Goal: Task Accomplishment & Management: Use online tool/utility

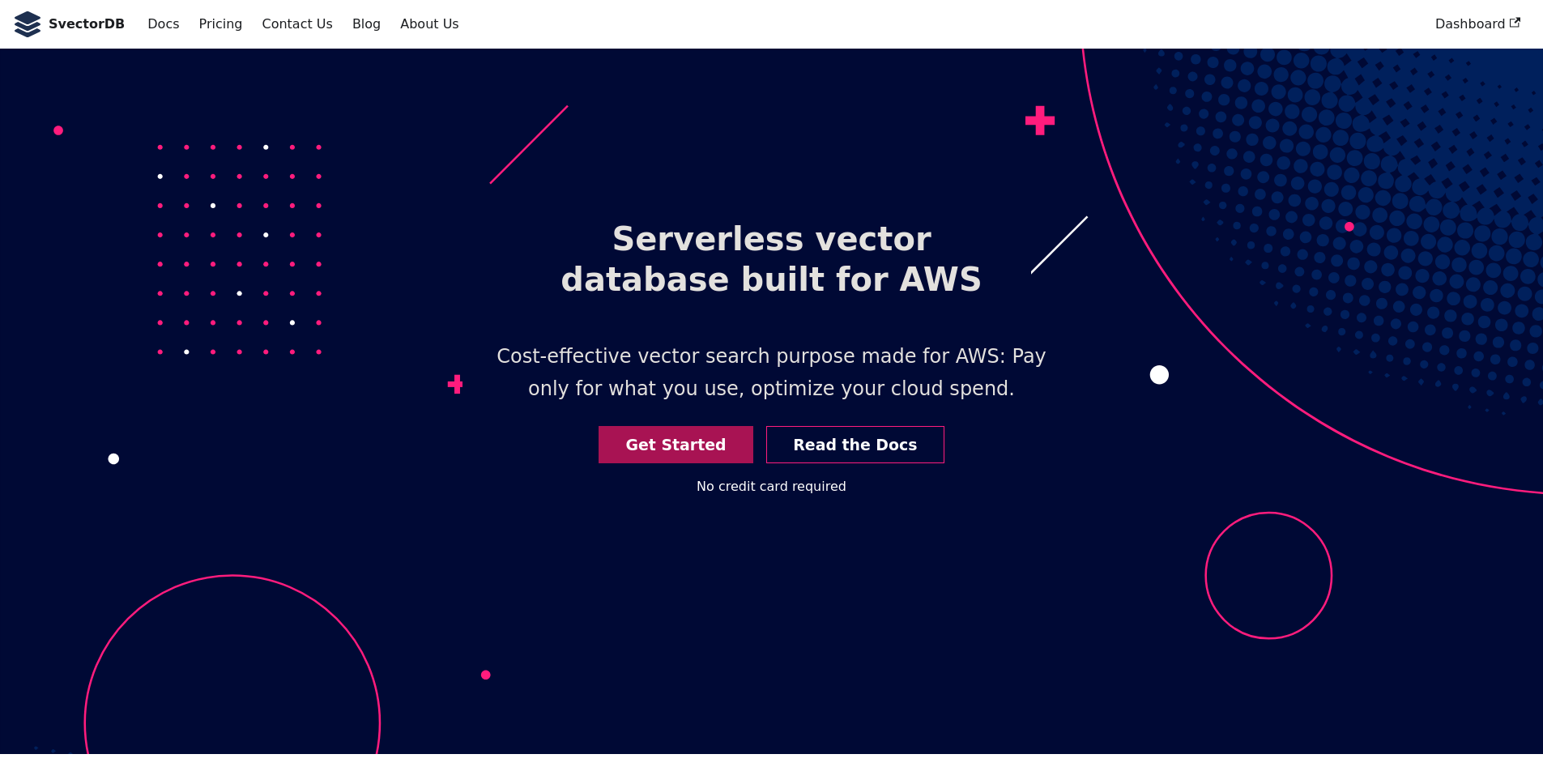
click at [700, 443] on link "Get Started" at bounding box center [676, 444] width 154 height 38
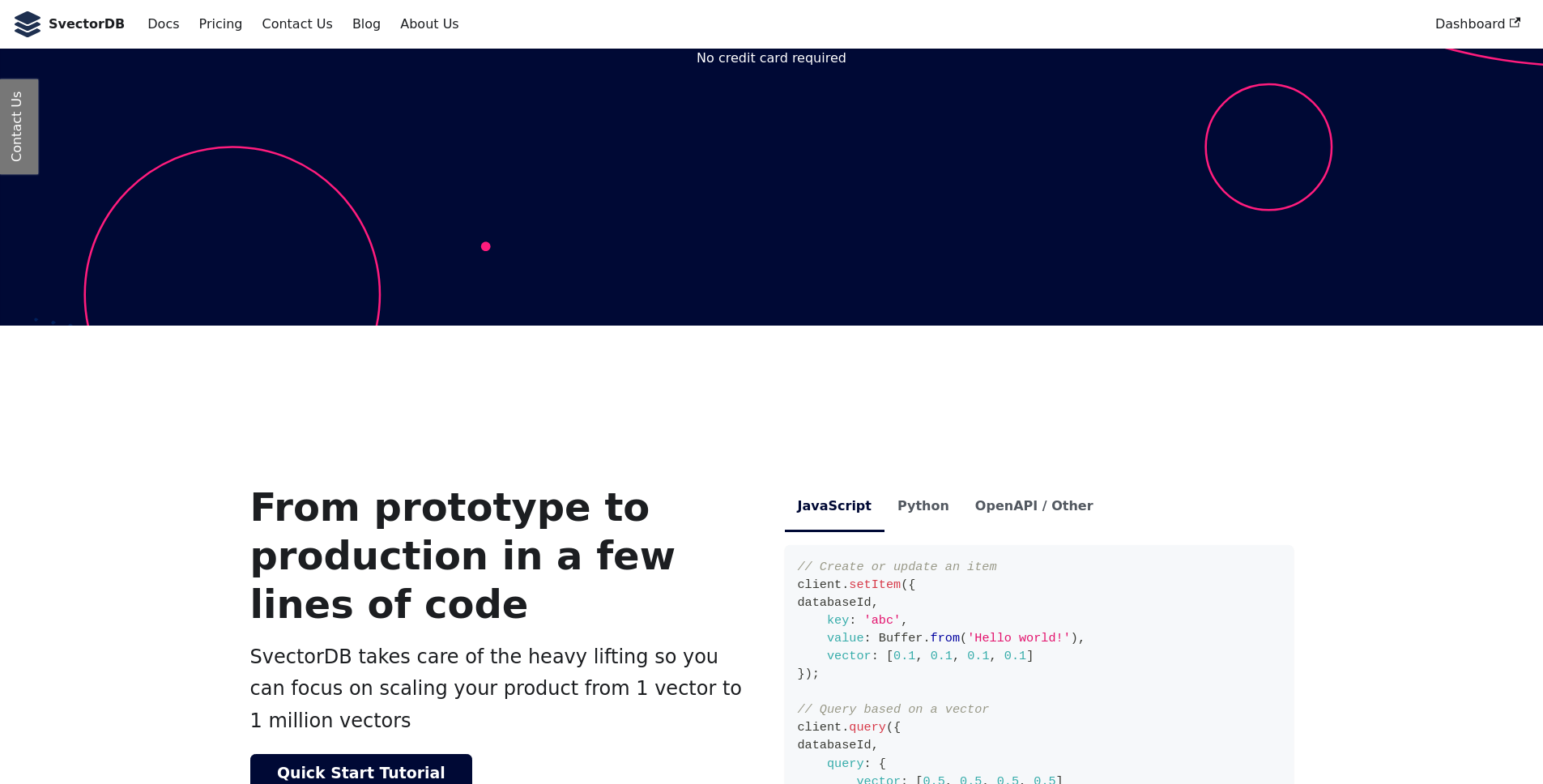
scroll to position [392, 0]
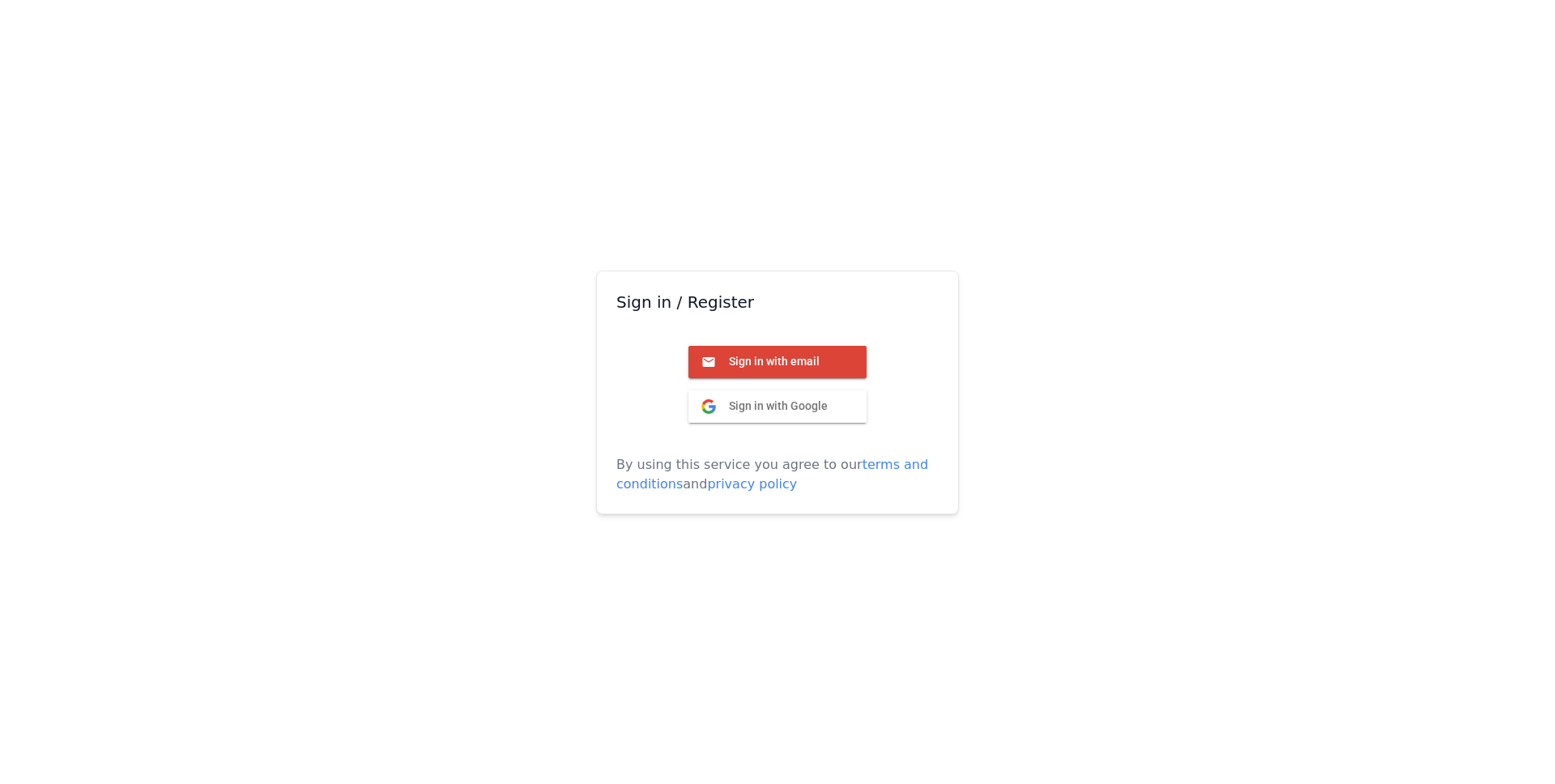
click at [763, 361] on span "Sign in with email" at bounding box center [768, 361] width 104 height 15
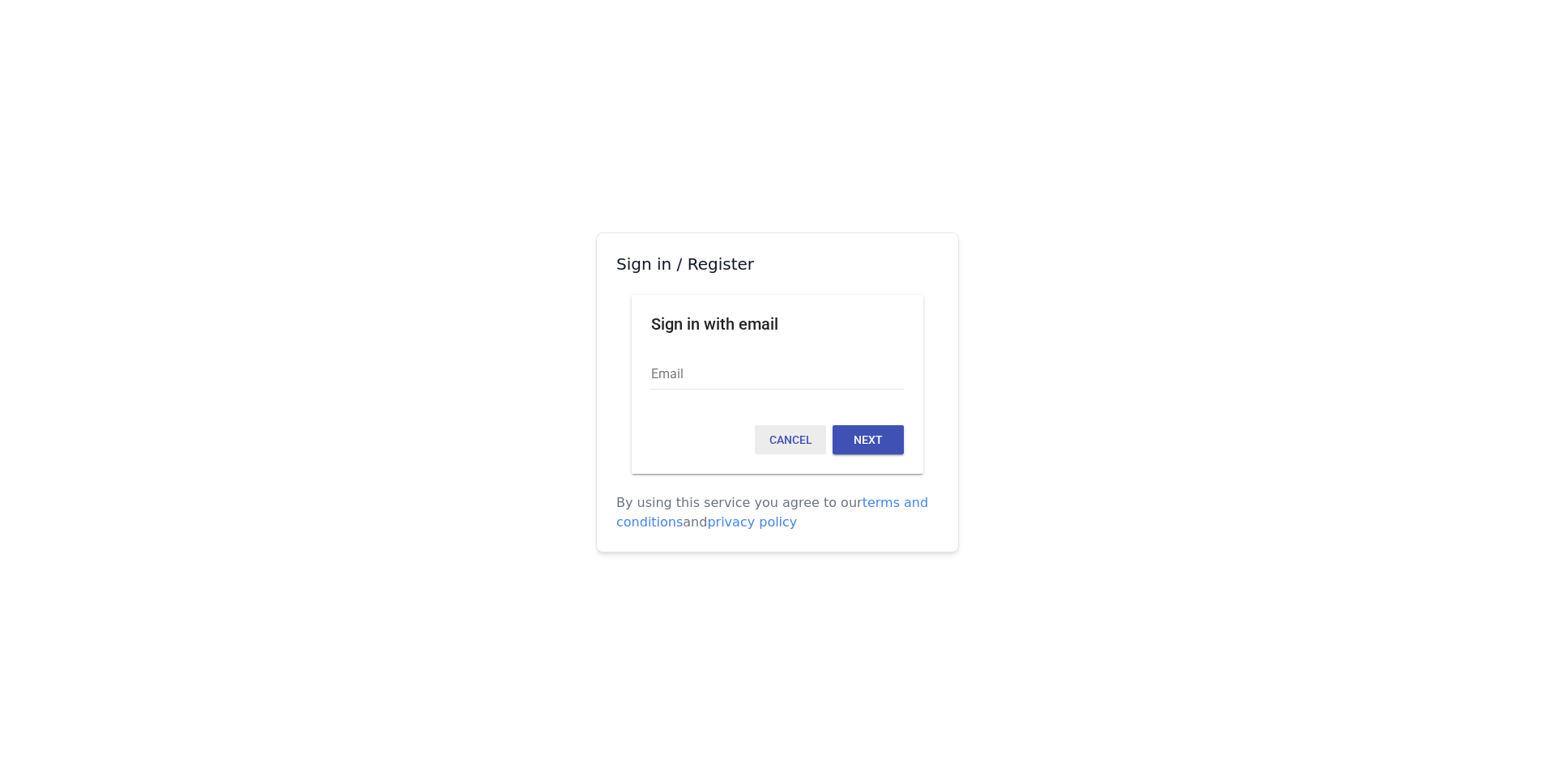
click at [776, 447] on button "Cancel" at bounding box center [790, 439] width 71 height 29
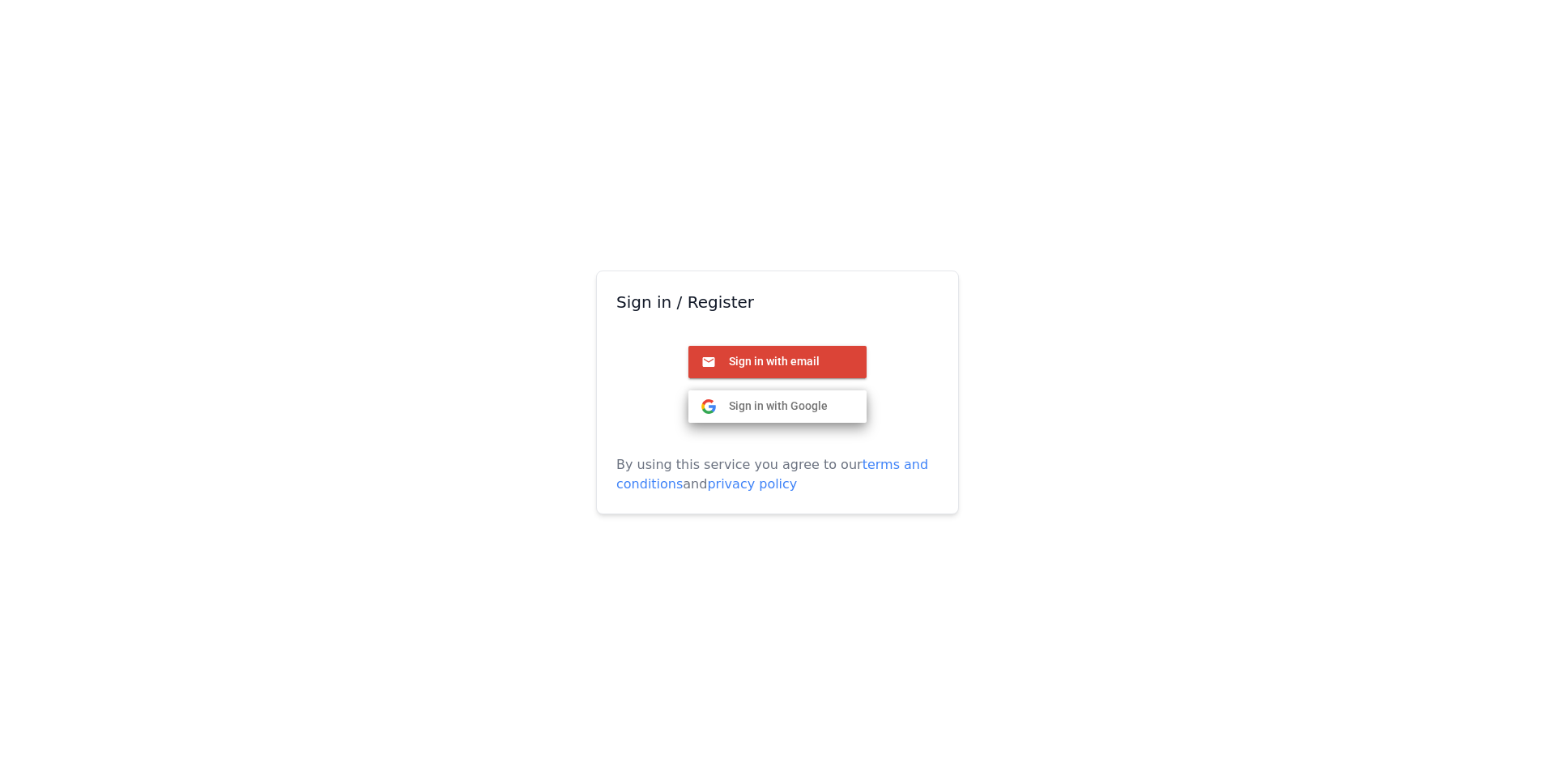
click at [756, 406] on span "Sign in with Google" at bounding box center [772, 406] width 112 height 15
click at [795, 395] on button "Sign in with Google Google" at bounding box center [777, 407] width 178 height 33
click at [783, 407] on span "Sign in with Google" at bounding box center [772, 406] width 112 height 15
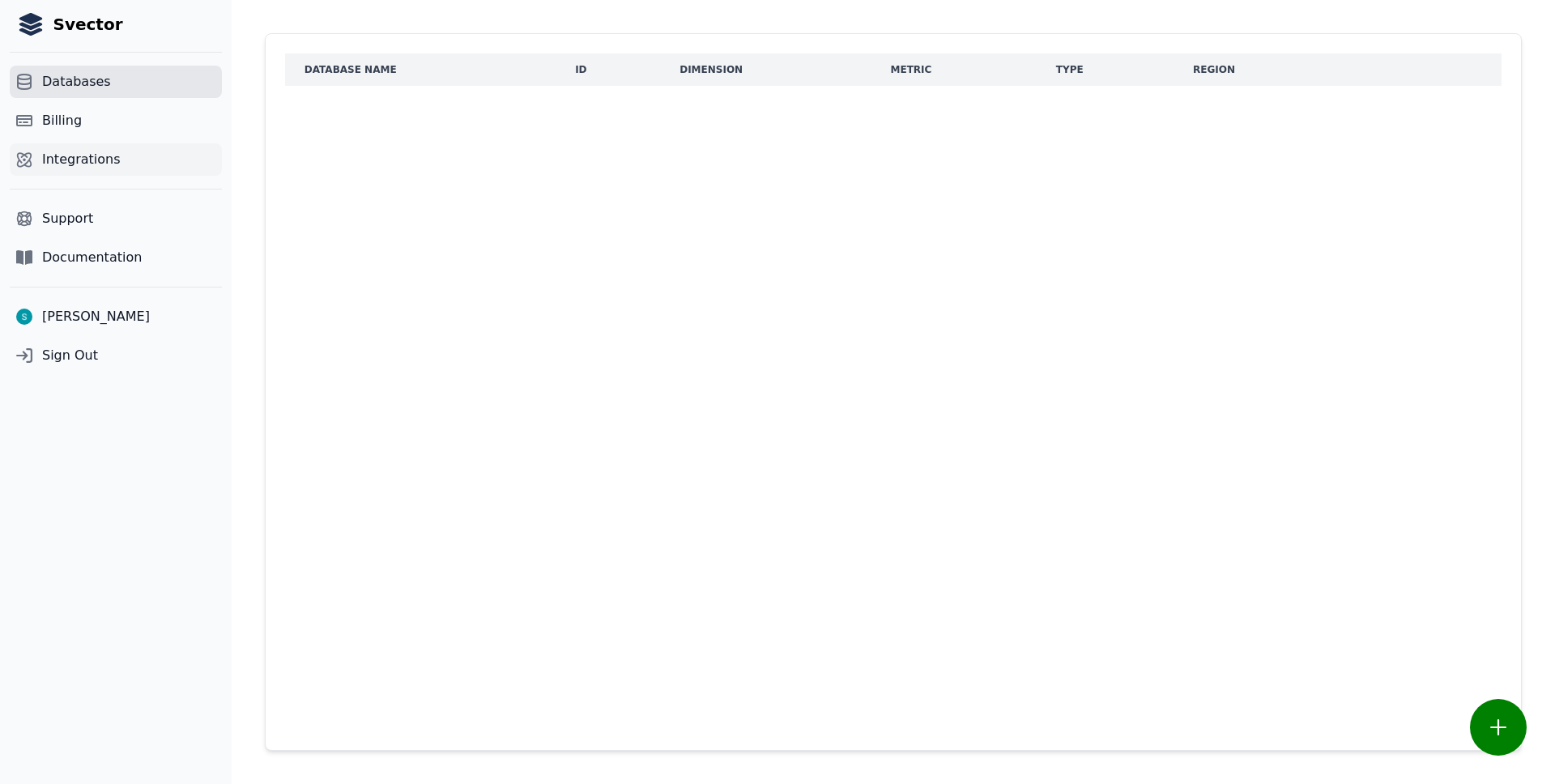
click at [116, 175] on link "Integrations" at bounding box center [116, 160] width 213 height 33
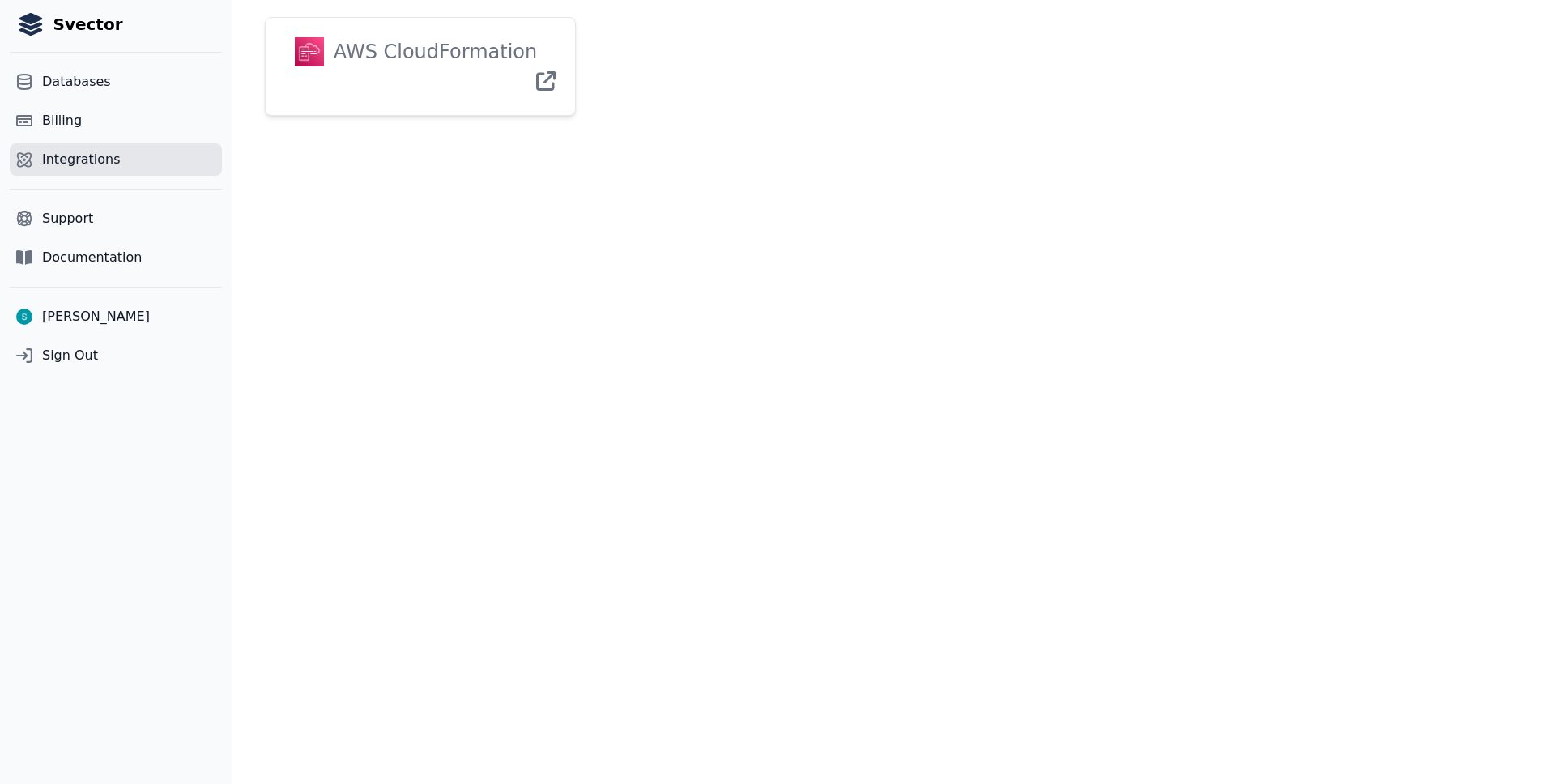
click at [456, 55] on div "AWS CloudFormation" at bounding box center [430, 51] width 213 height 29
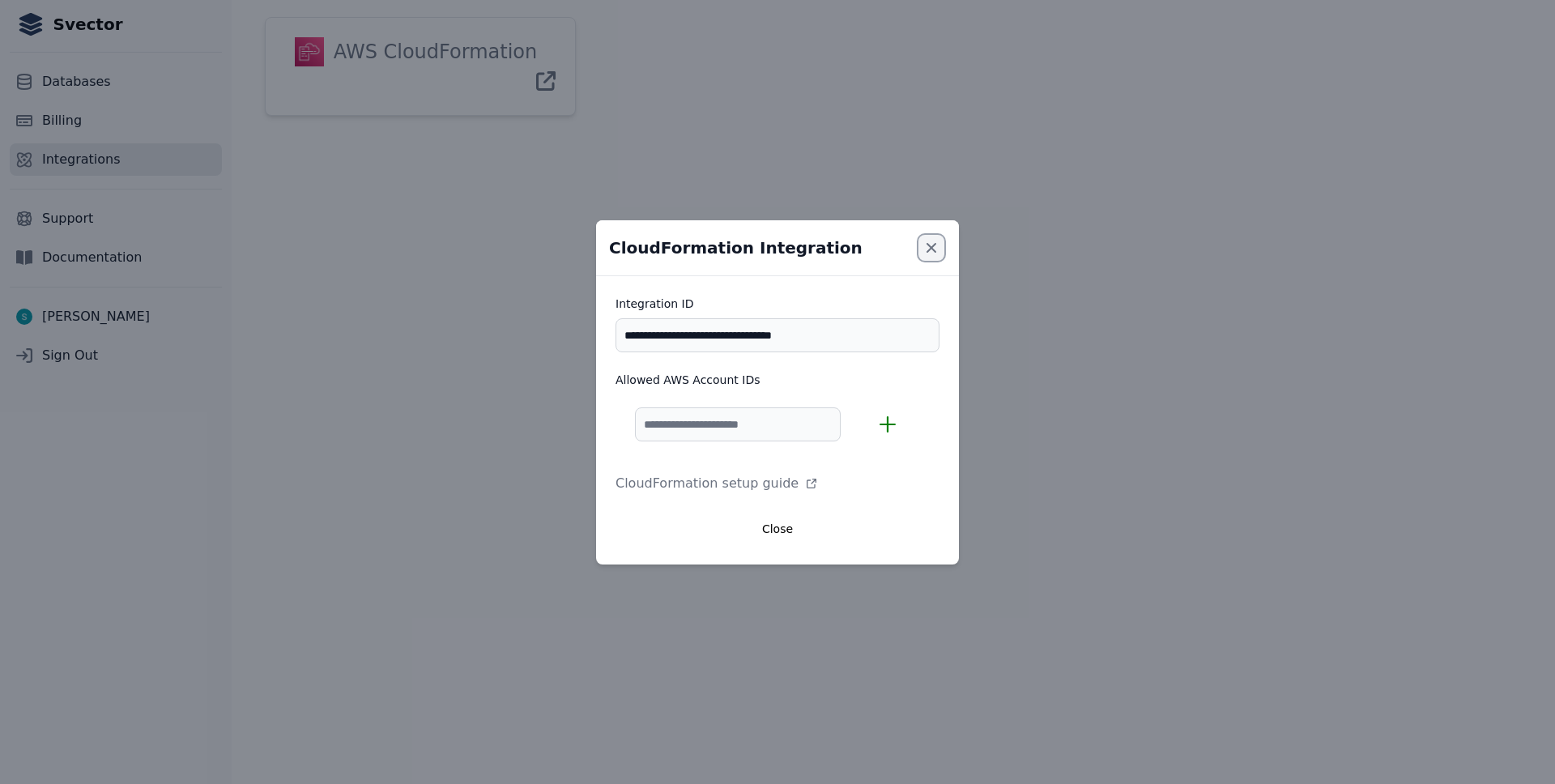
click at [929, 247] on icon "Close modal" at bounding box center [931, 248] width 16 height 16
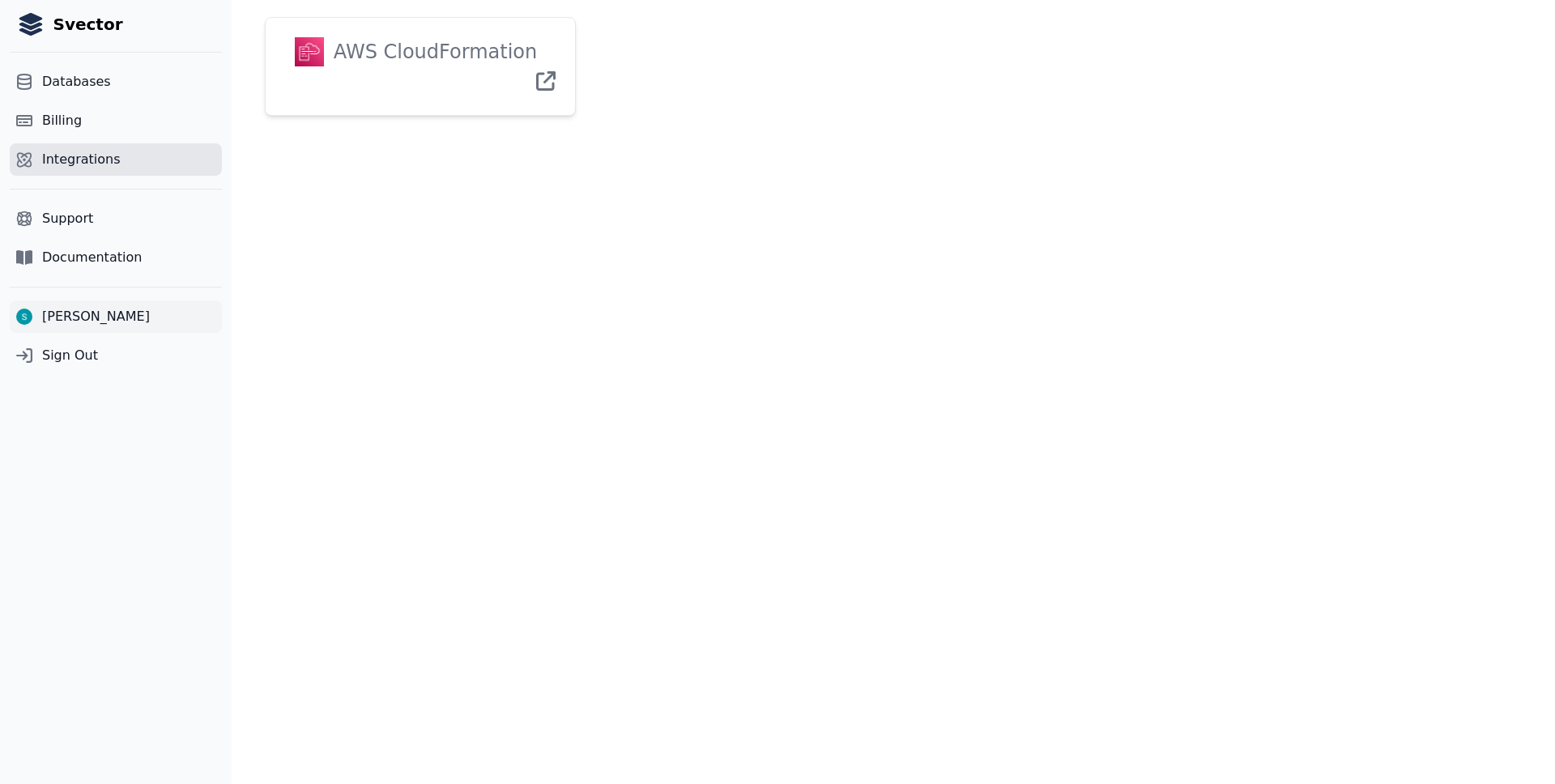
click at [72, 314] on span "Saad Sohail" at bounding box center [96, 317] width 108 height 19
click at [81, 256] on span "Documentation" at bounding box center [92, 258] width 100 height 19
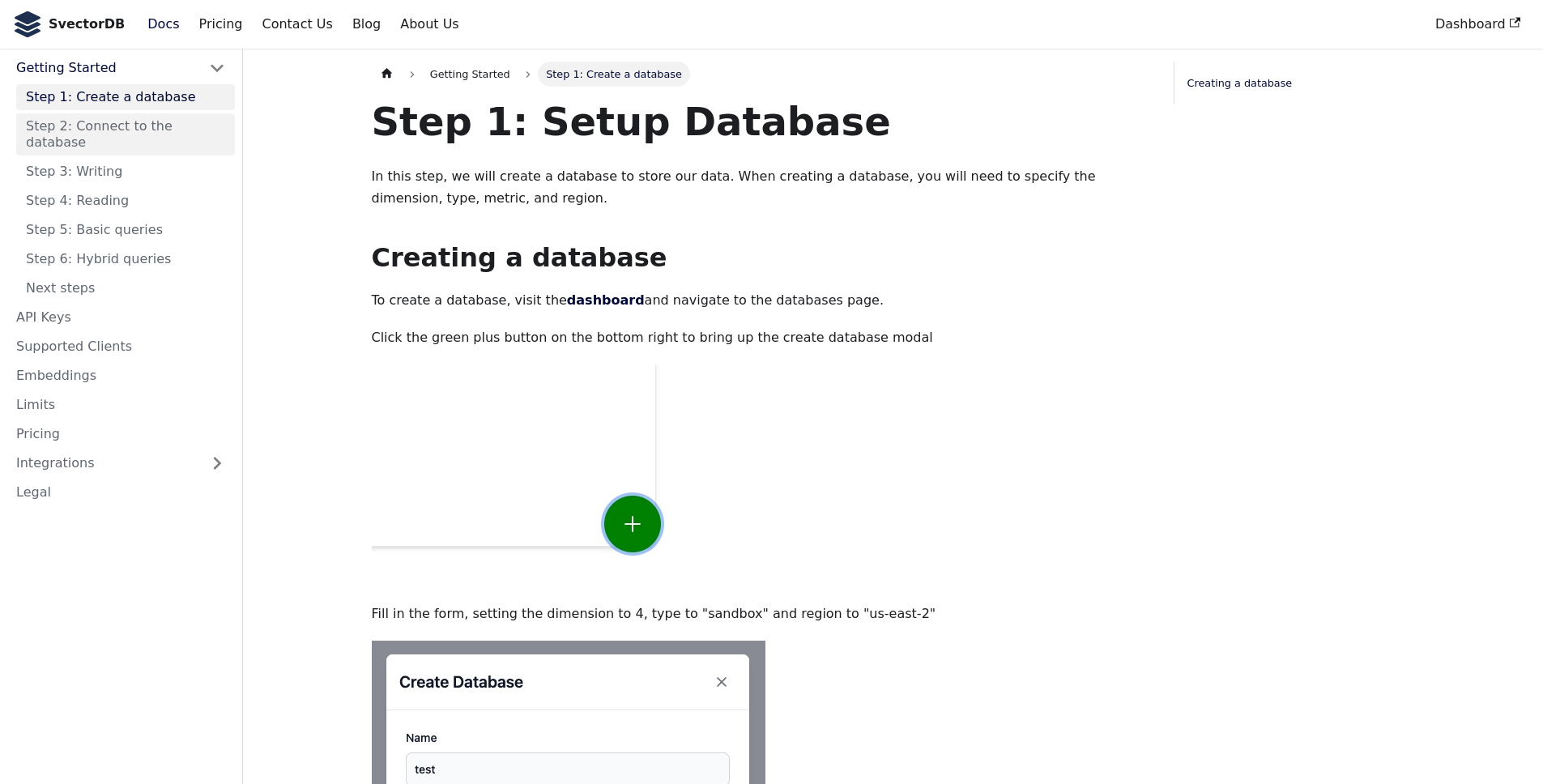
click at [170, 131] on link "Step 2: Connect to the database" at bounding box center [125, 135] width 219 height 42
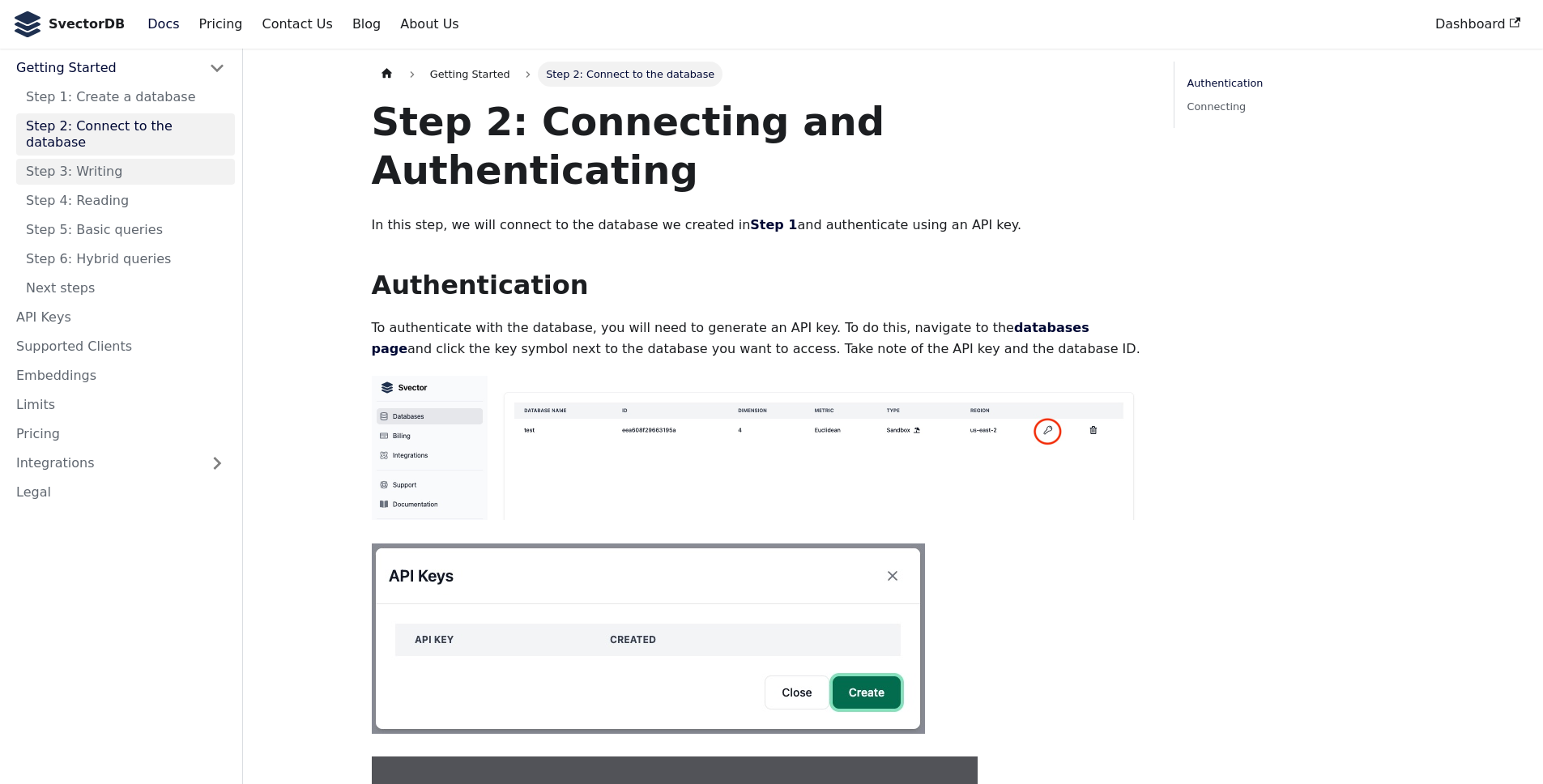
click at [149, 159] on link "Step 3: Writing" at bounding box center [125, 171] width 219 height 26
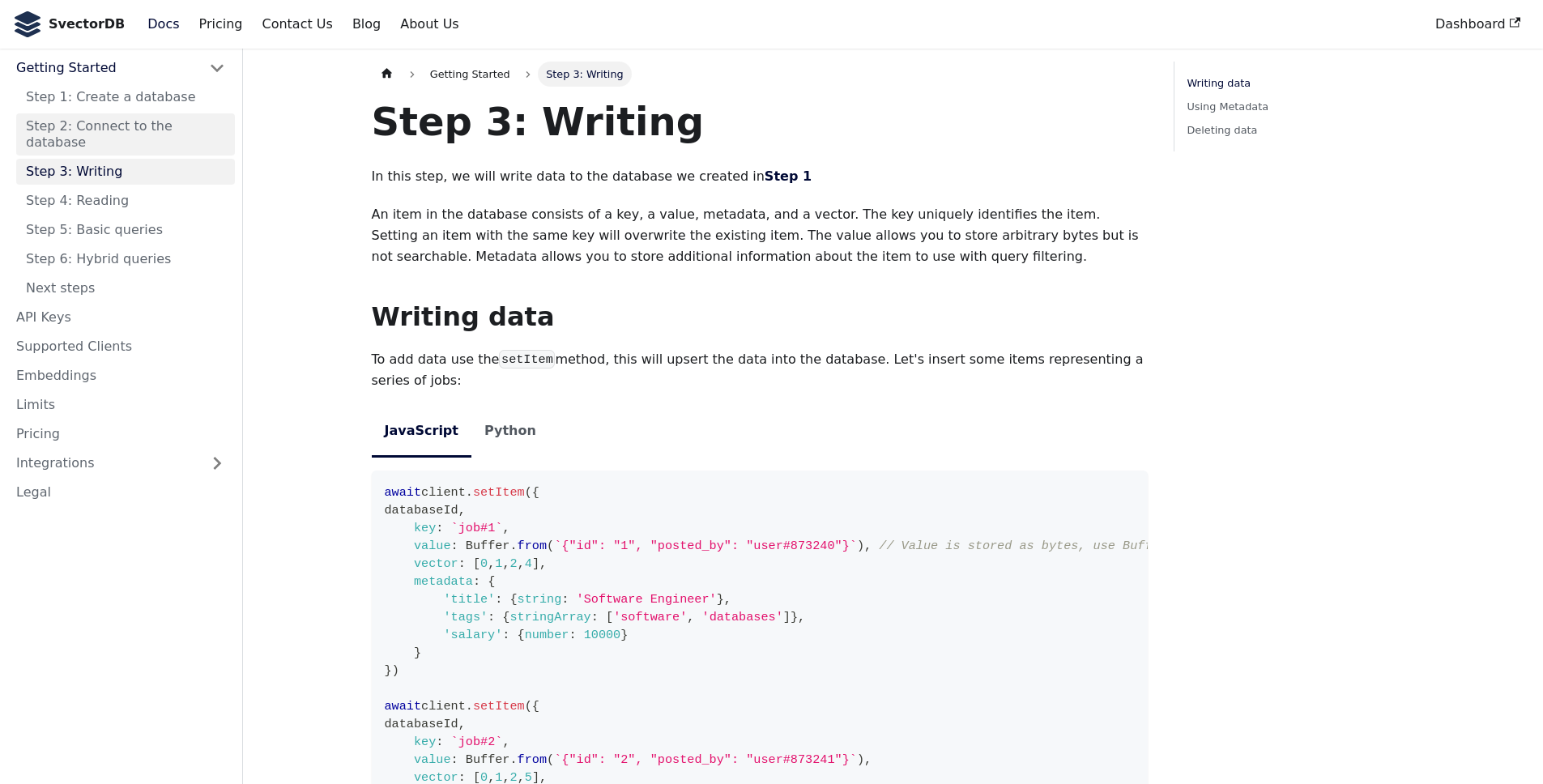
click at [139, 128] on link "Step 2: Connect to the database" at bounding box center [125, 135] width 219 height 42
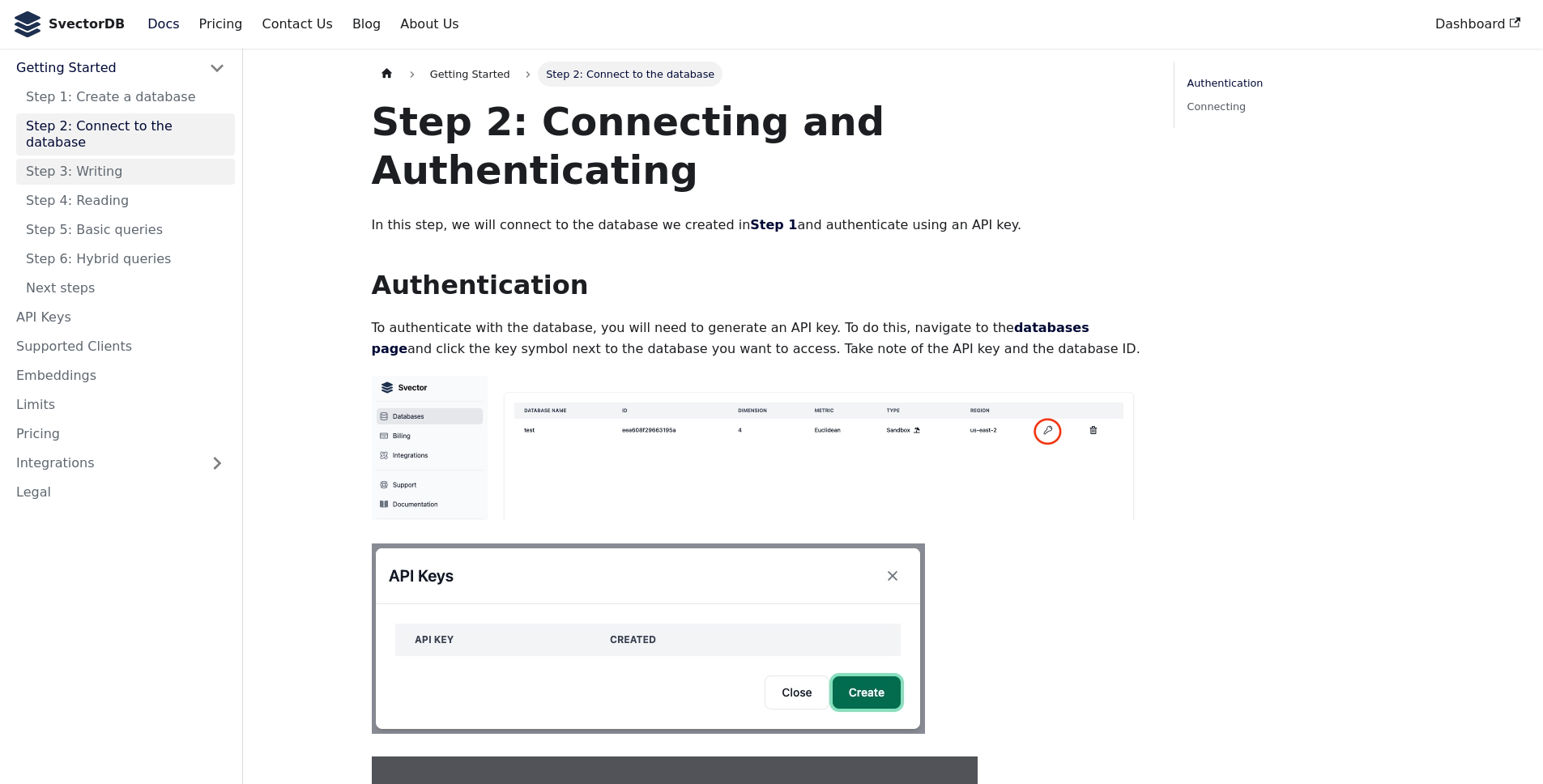
click at [144, 159] on link "Step 3: Writing" at bounding box center [125, 171] width 219 height 26
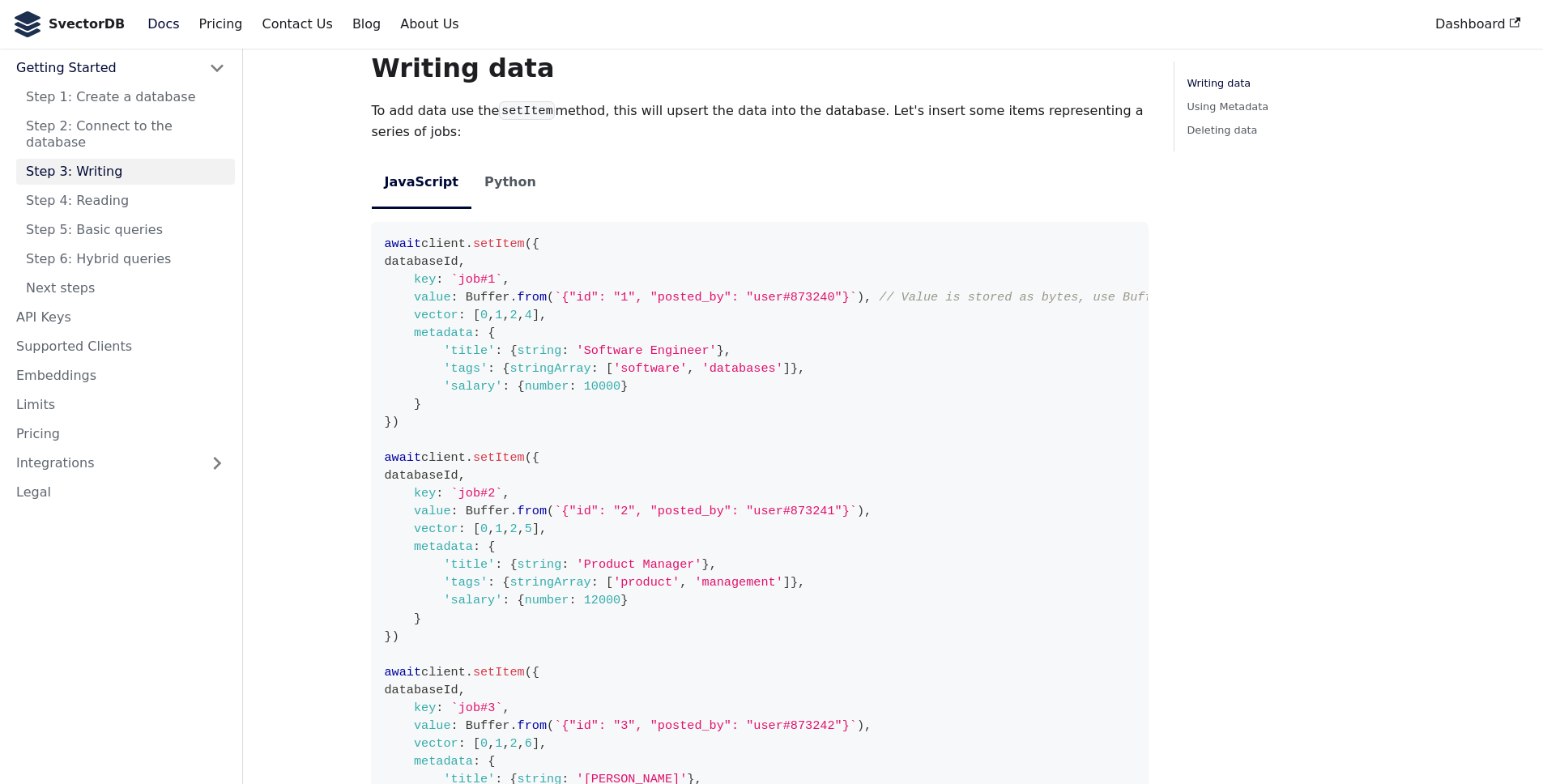
scroll to position [356, 0]
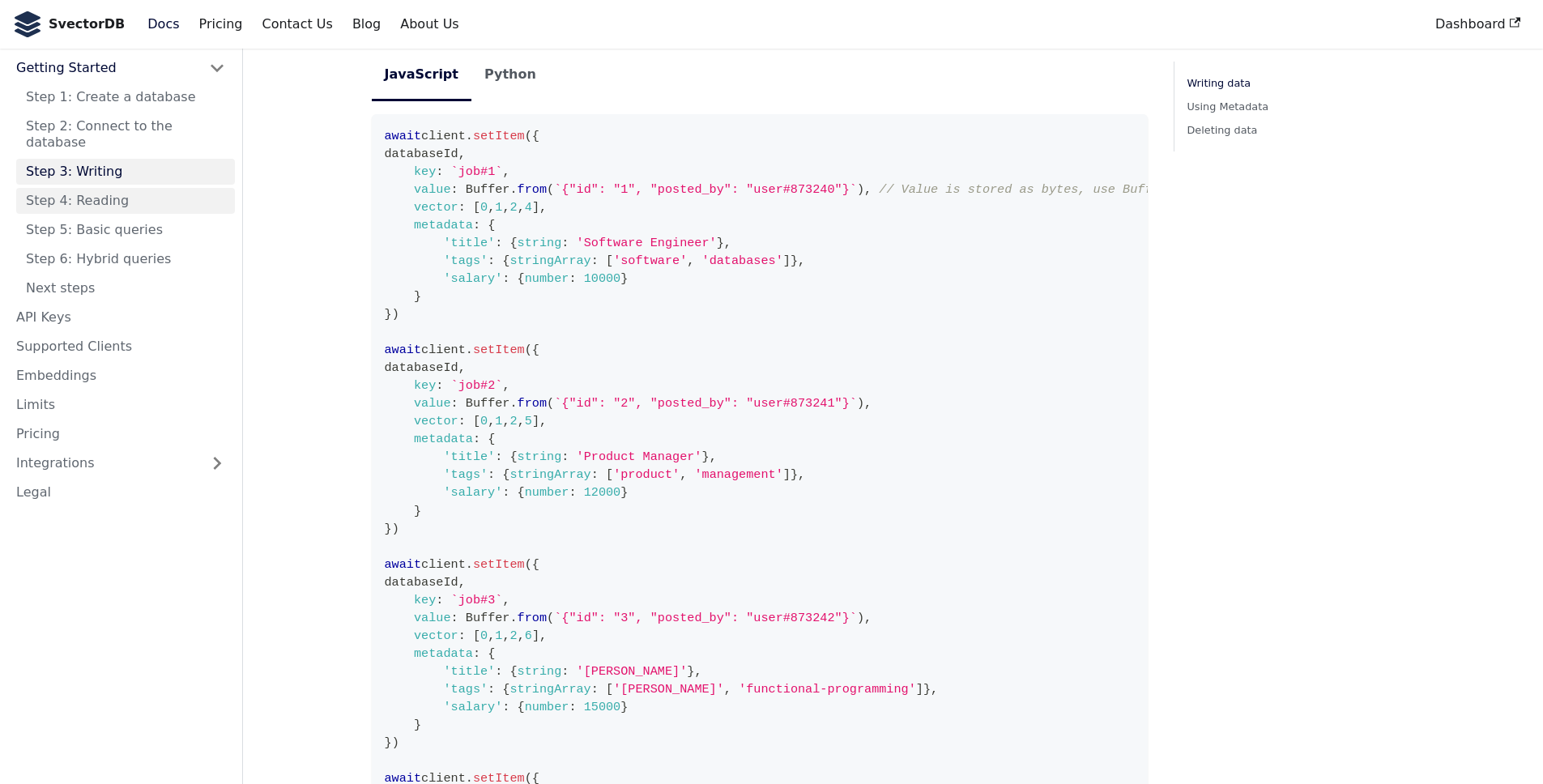
click at [94, 188] on link "Step 4: Reading" at bounding box center [125, 200] width 219 height 26
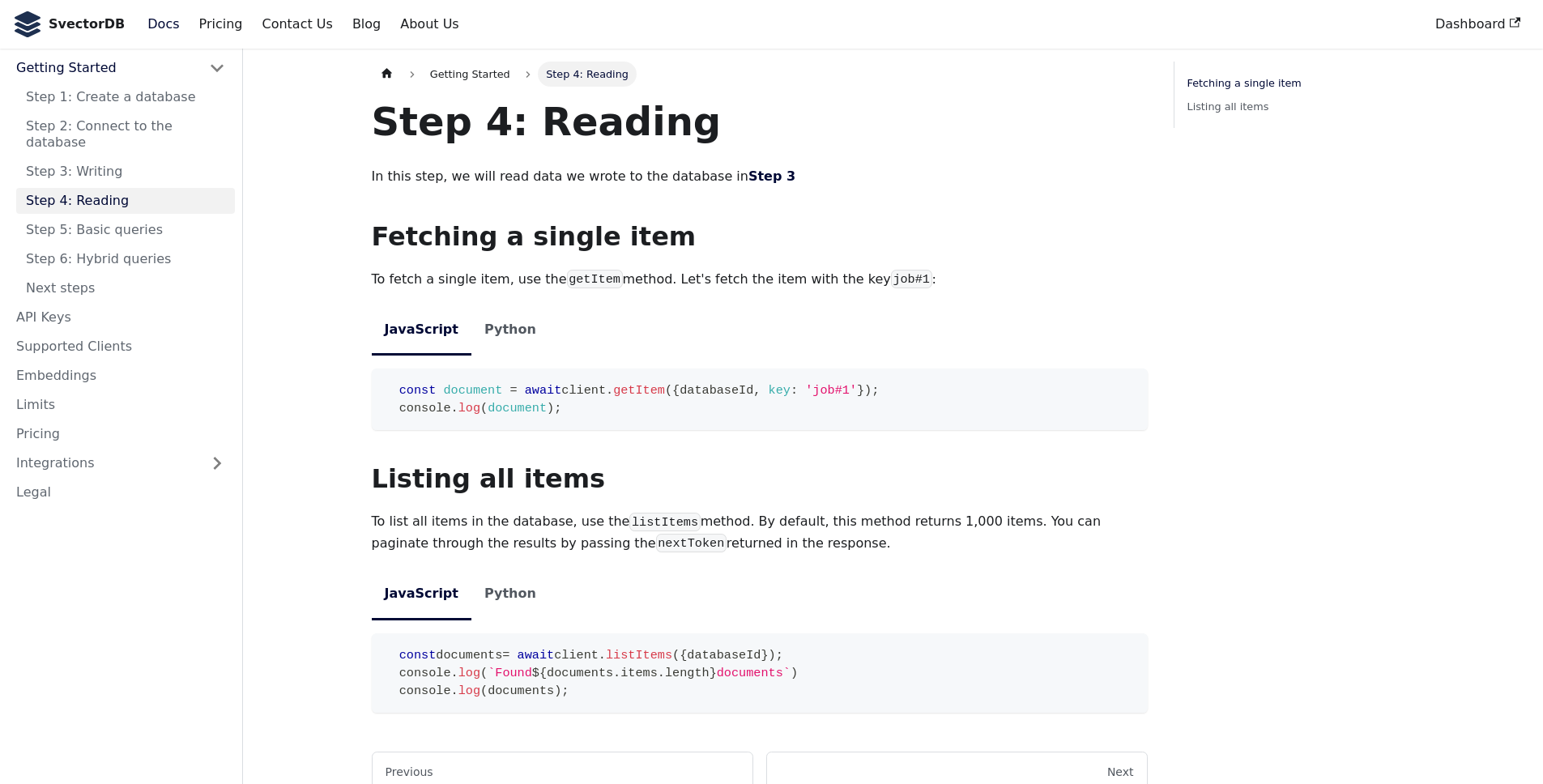
click at [122, 199] on ul "Step 1: Create a database Step 2: Connect to the database Step 3: Writing Step …" at bounding box center [120, 192] width 228 height 217
click at [132, 246] on link "Step 6: Hybrid queries" at bounding box center [125, 258] width 219 height 26
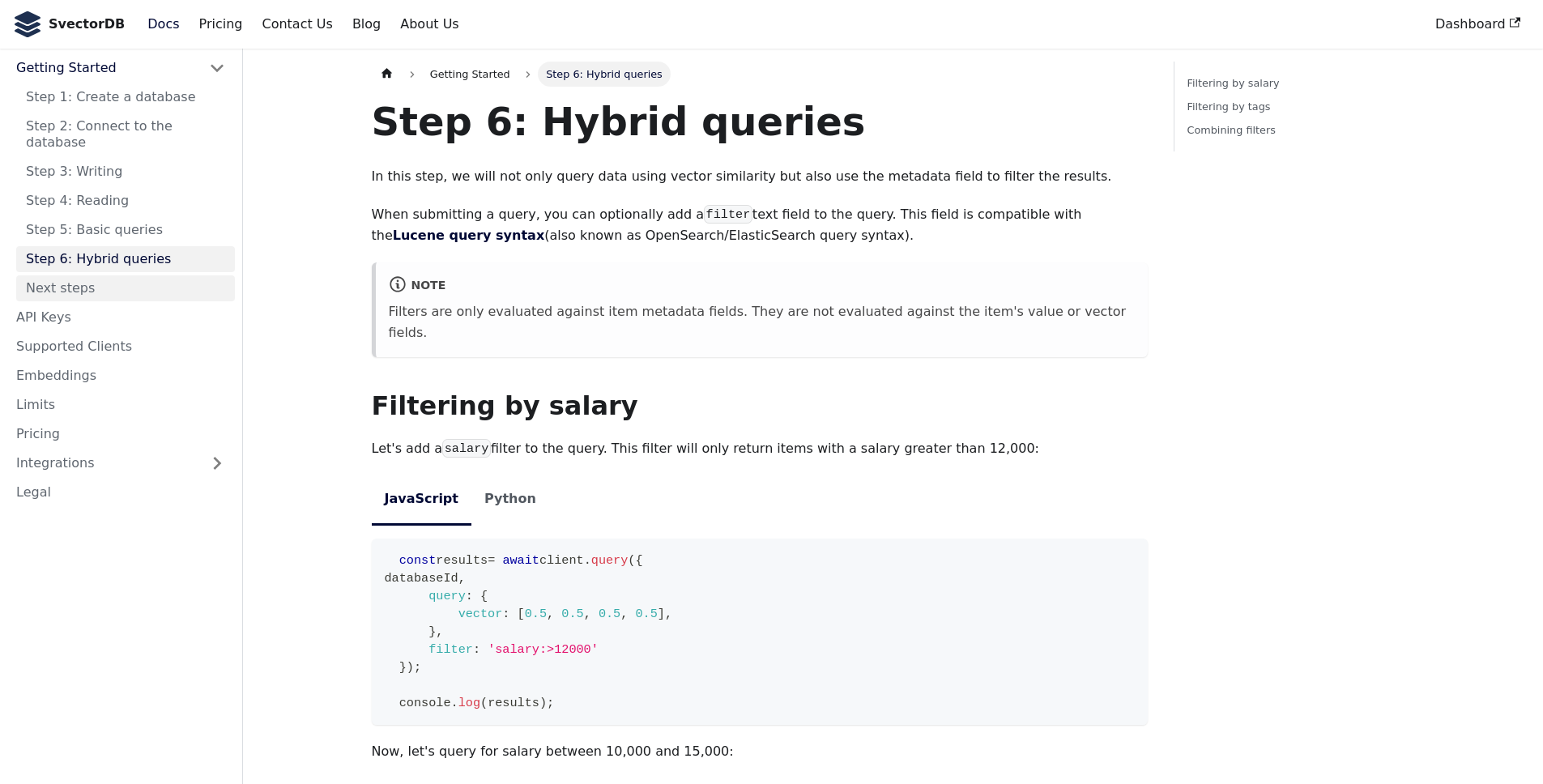
click at [101, 275] on link "Next steps" at bounding box center [125, 287] width 219 height 26
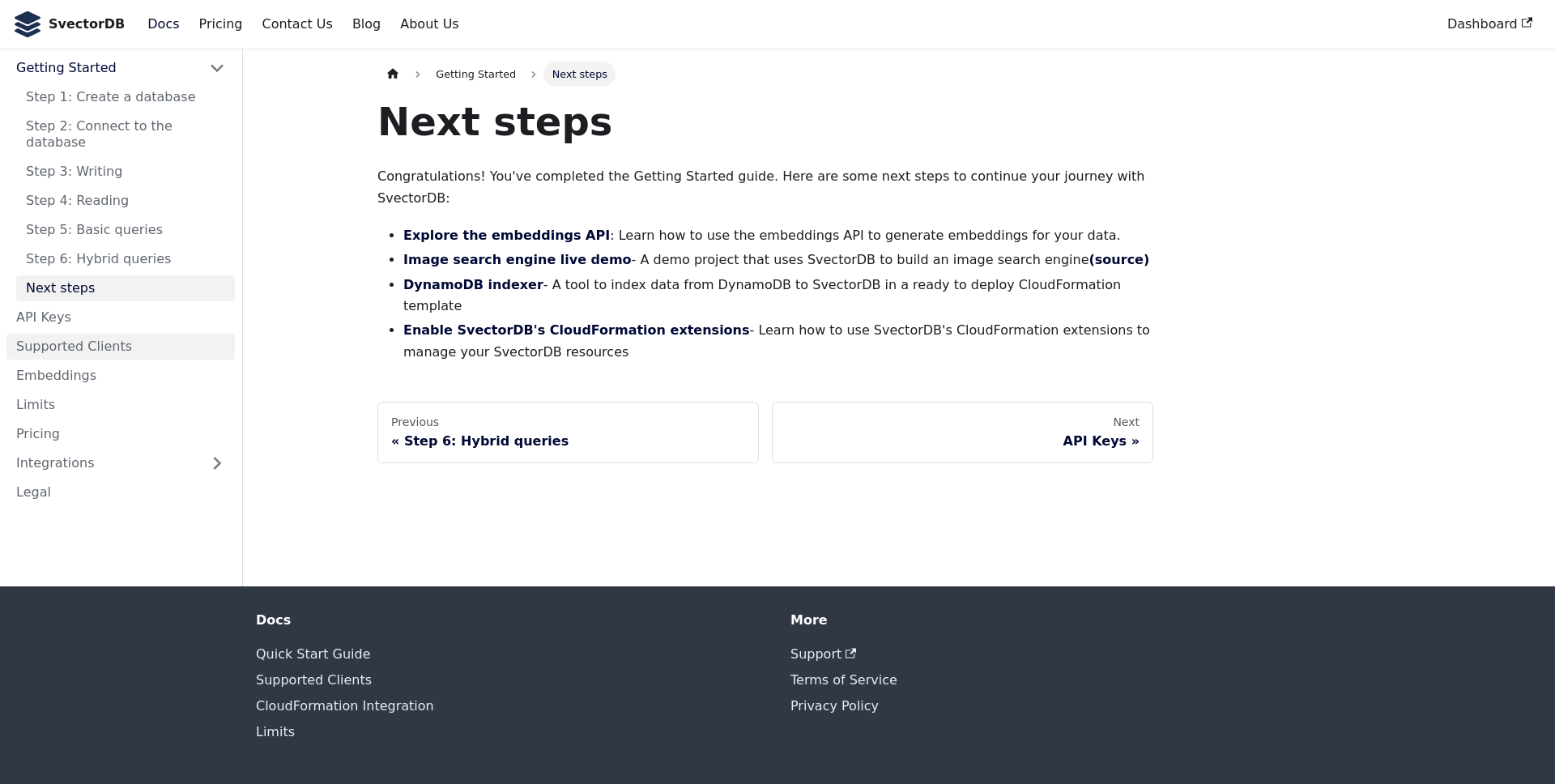
click at [122, 333] on link "Supported Clients" at bounding box center [120, 346] width 228 height 26
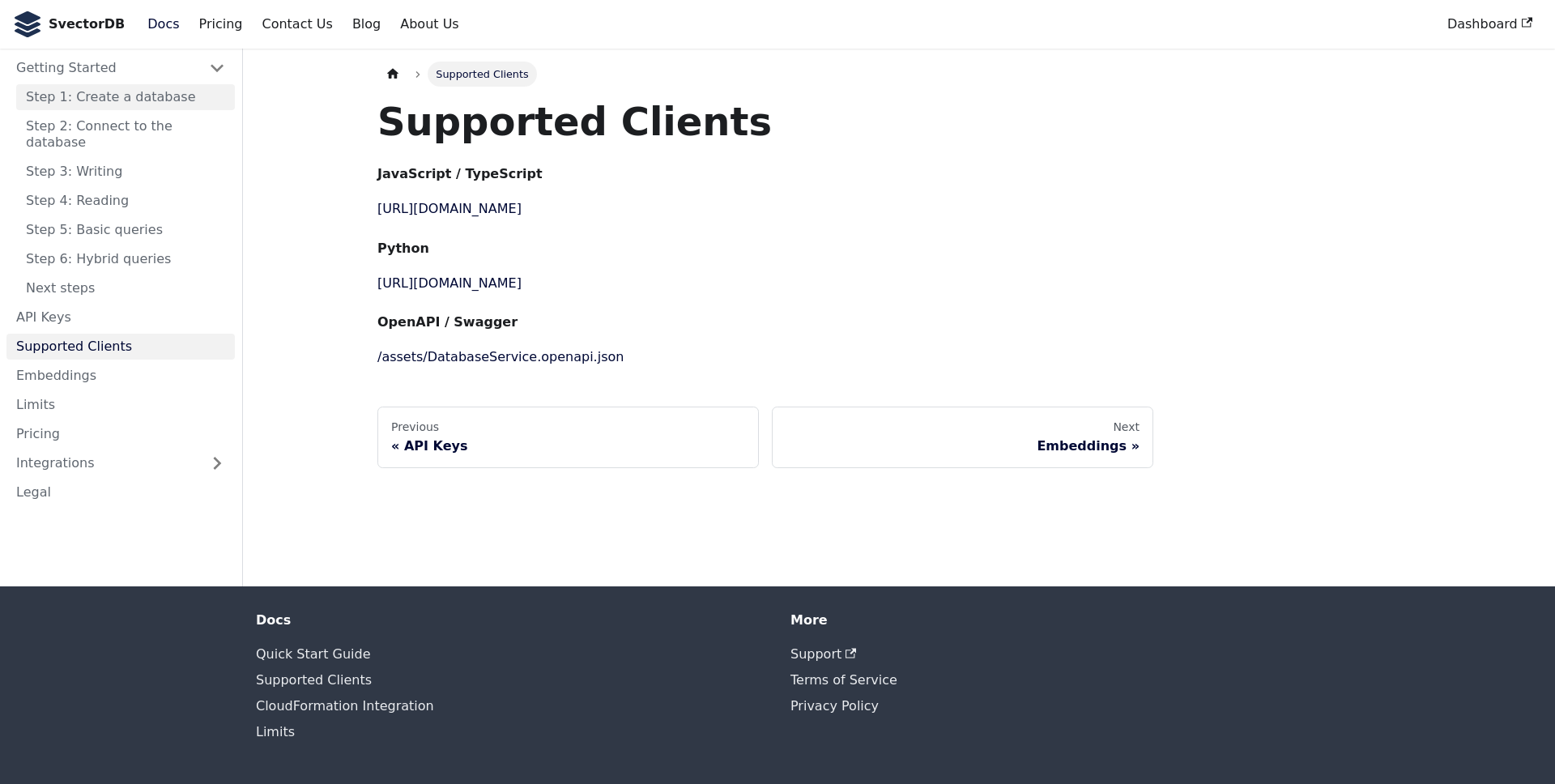
click at [74, 103] on link "Step 1: Create a database" at bounding box center [125, 96] width 219 height 26
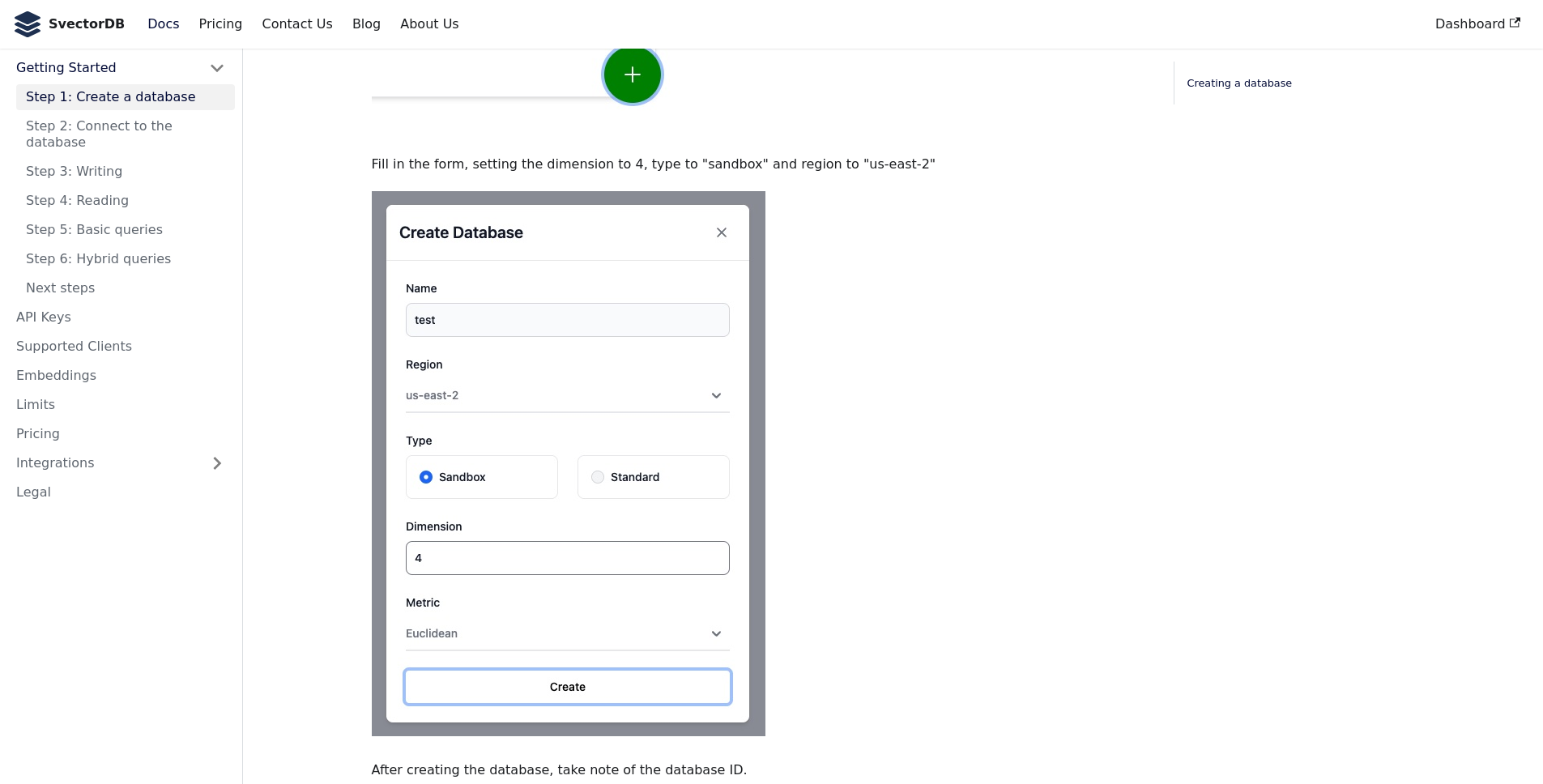
scroll to position [451, 0]
click at [158, 123] on link "Step 2: Connect to the database" at bounding box center [125, 135] width 219 height 42
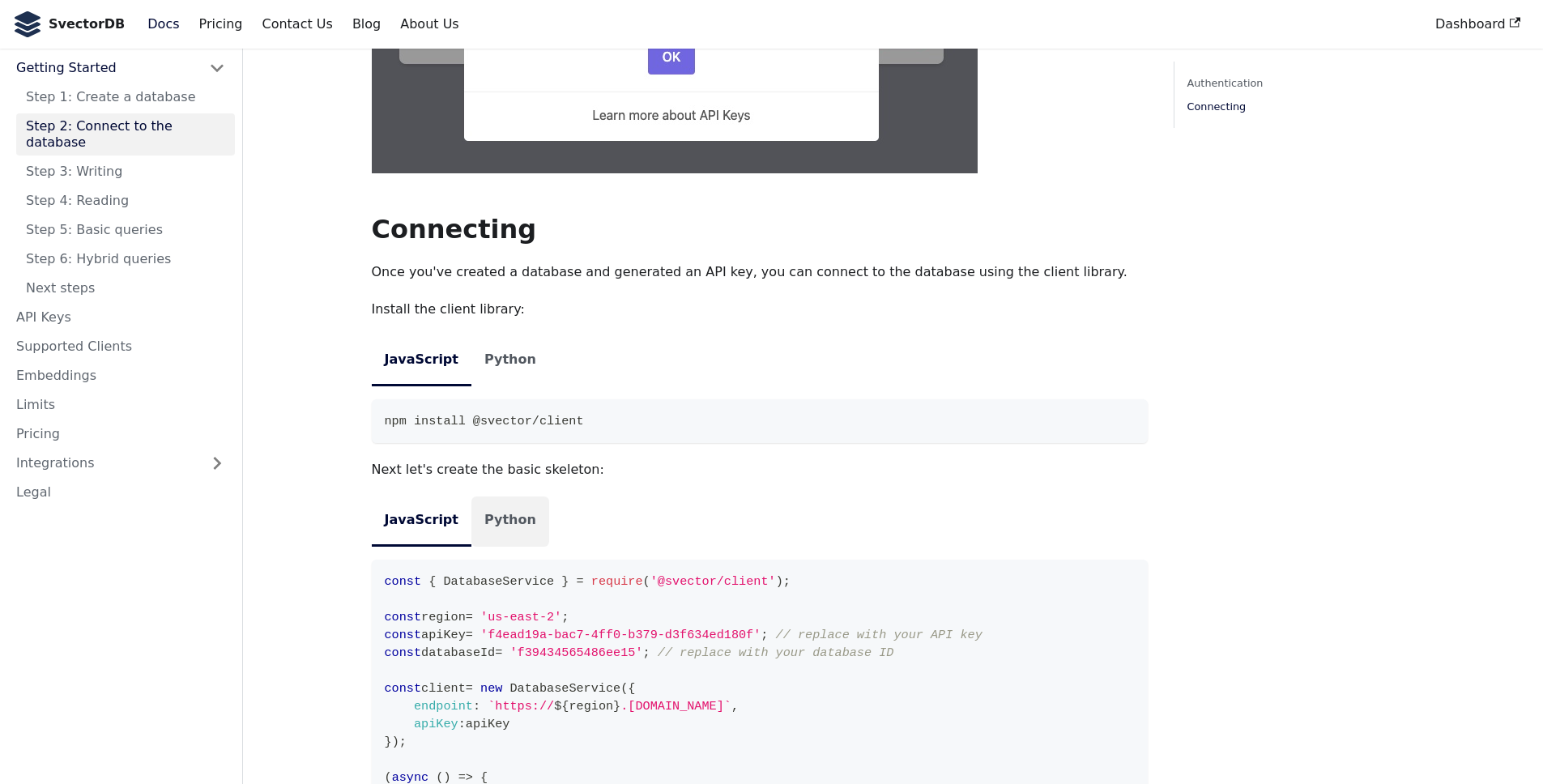
scroll to position [1027, 0]
click at [510, 496] on li "Python" at bounding box center [510, 520] width 78 height 49
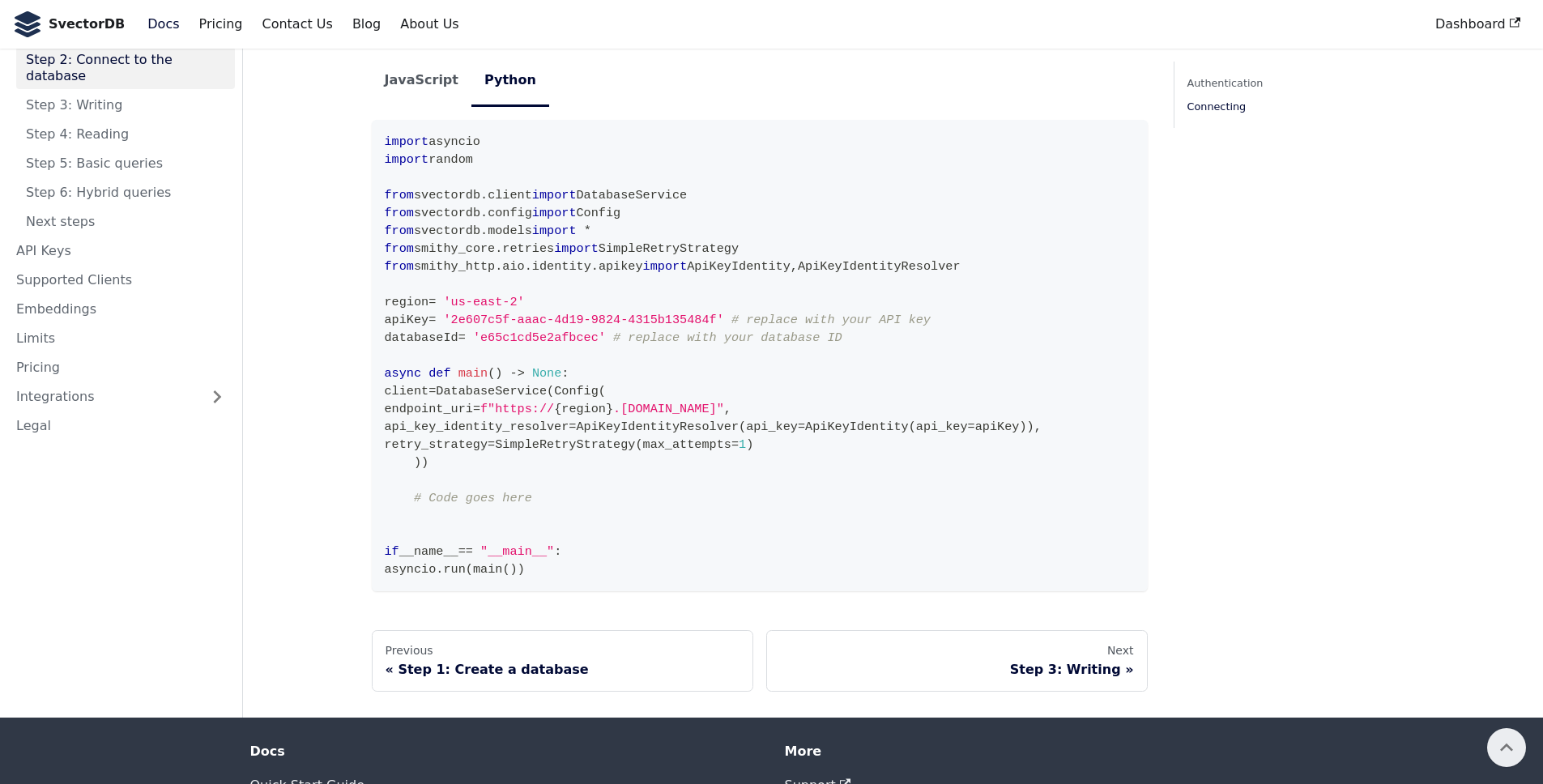
scroll to position [1549, 0]
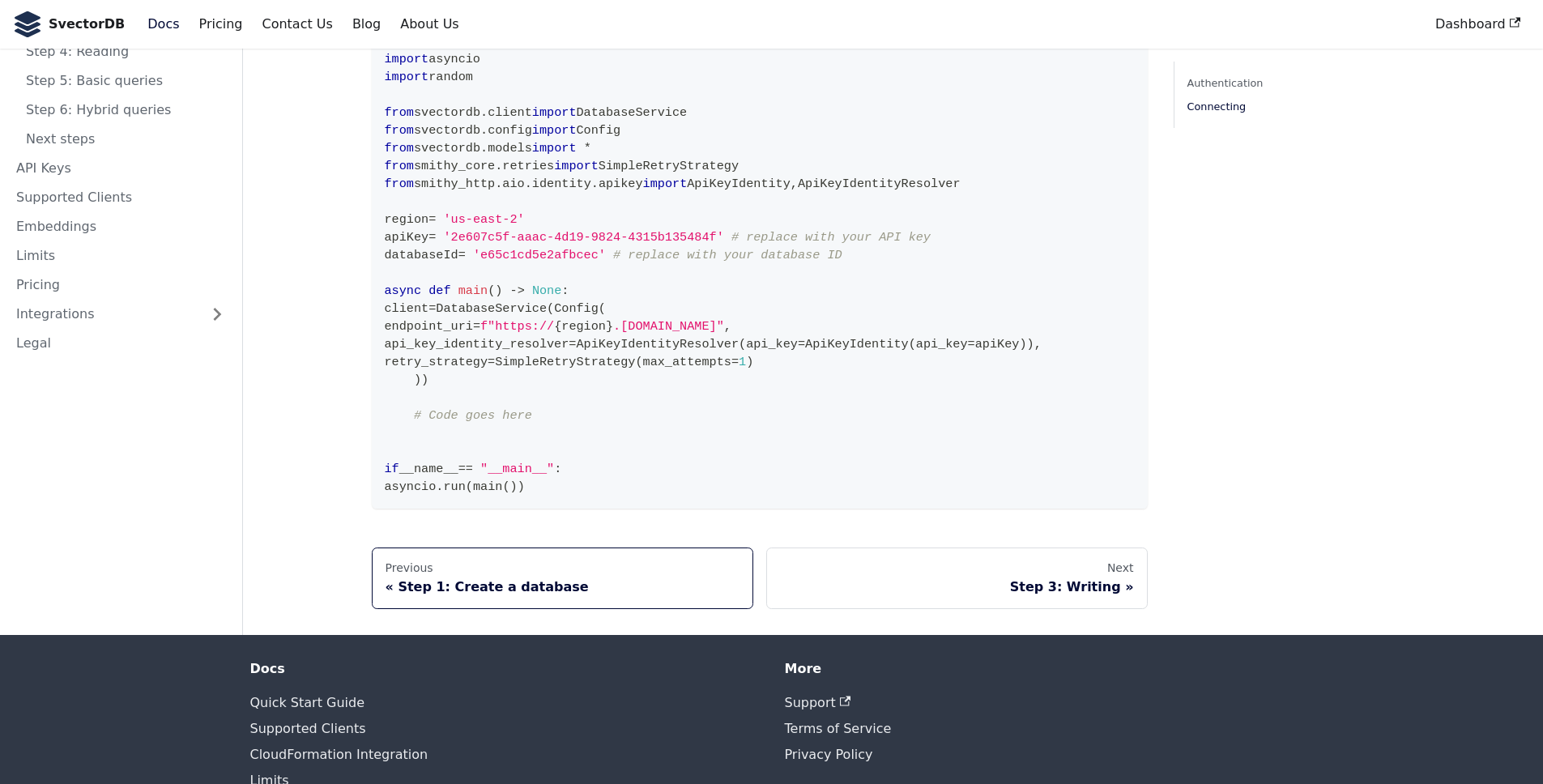
click at [421, 548] on link "Previous Step 1: Create a database" at bounding box center [562, 579] width 381 height 62
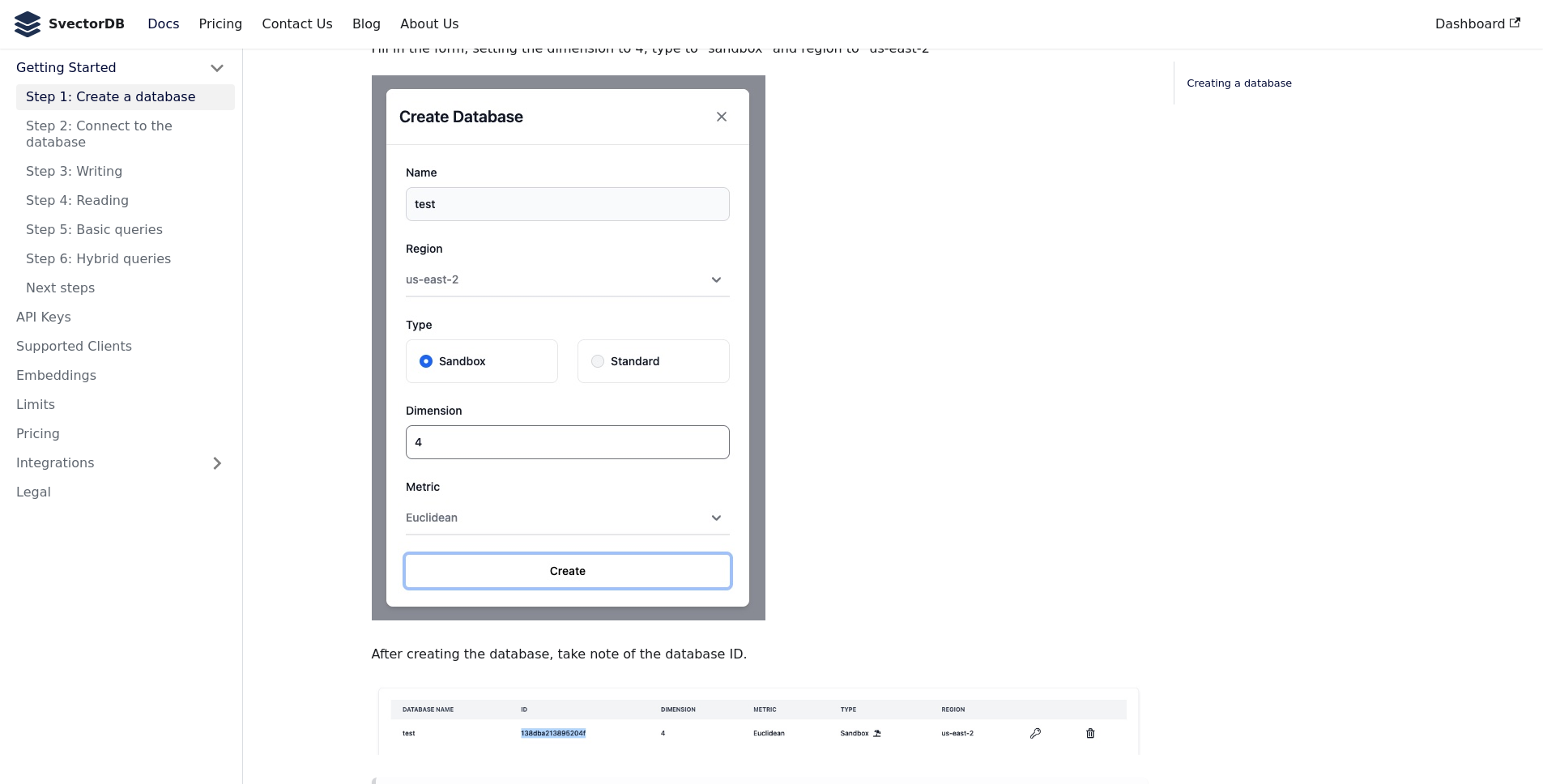
scroll to position [955, 0]
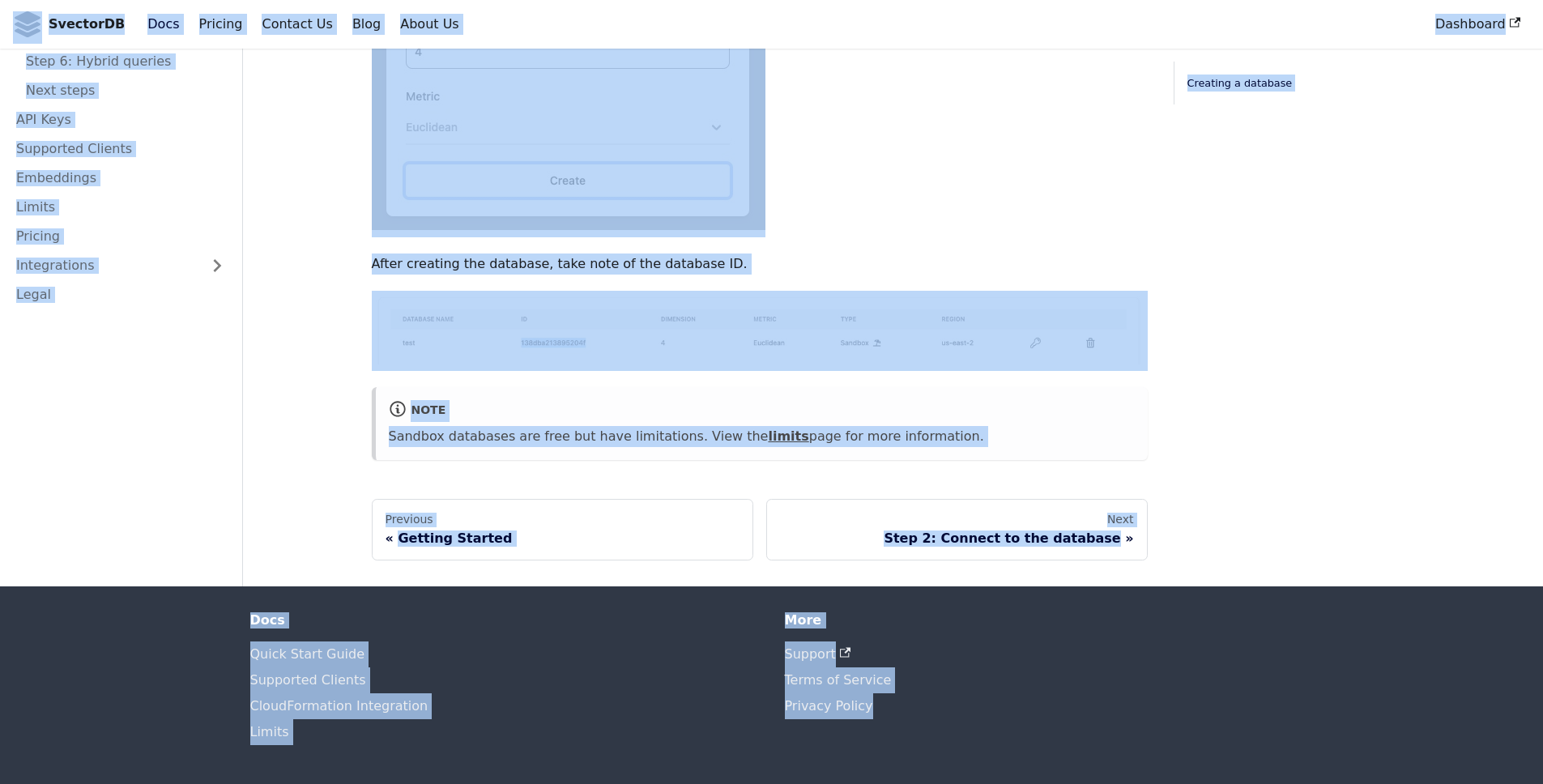
click at [983, 332] on img at bounding box center [760, 328] width 776 height 74
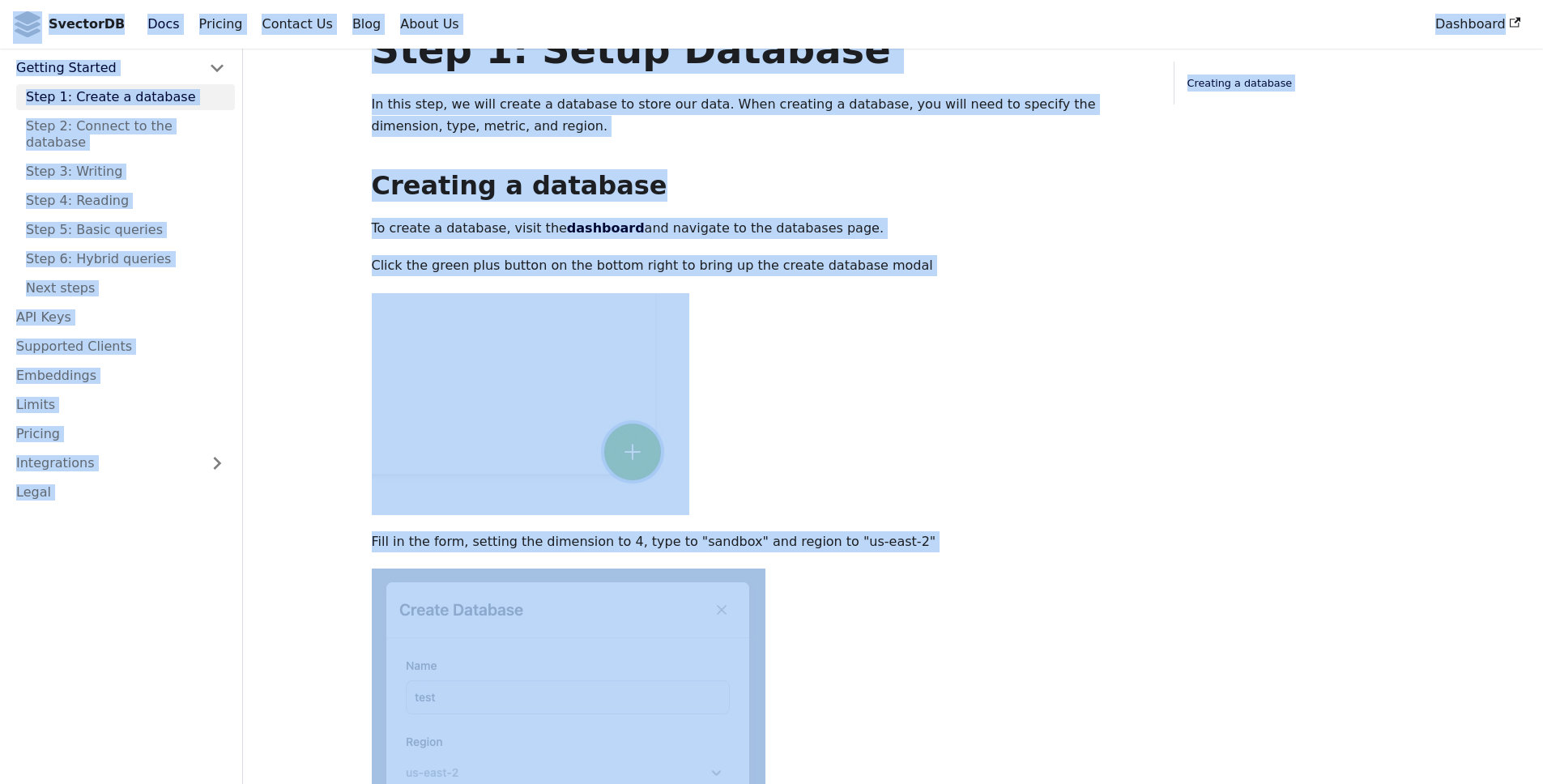
click at [983, 332] on p at bounding box center [760, 404] width 776 height 222
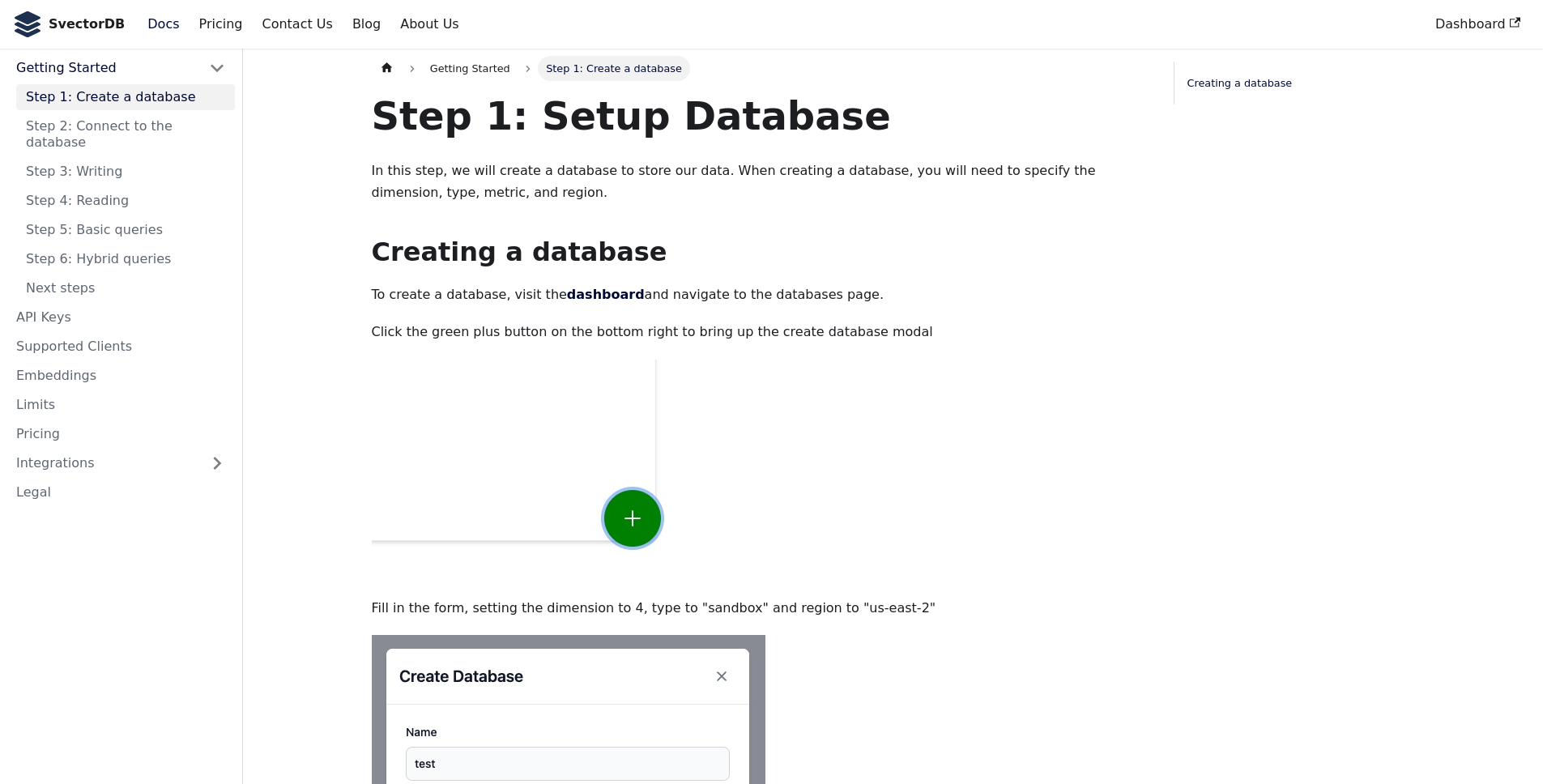
scroll to position [0, 0]
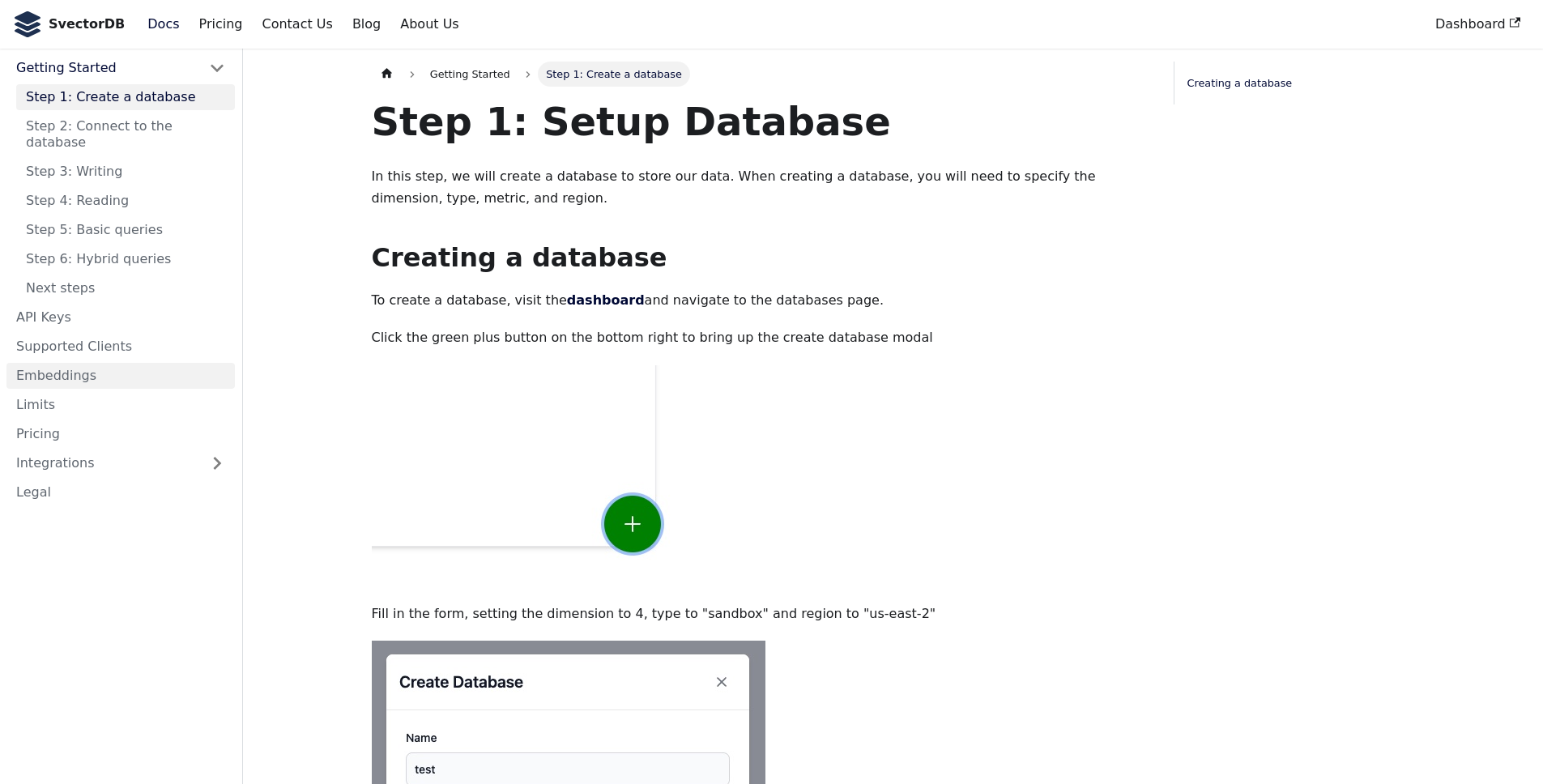
click at [58, 366] on link "Embeddings" at bounding box center [120, 375] width 228 height 26
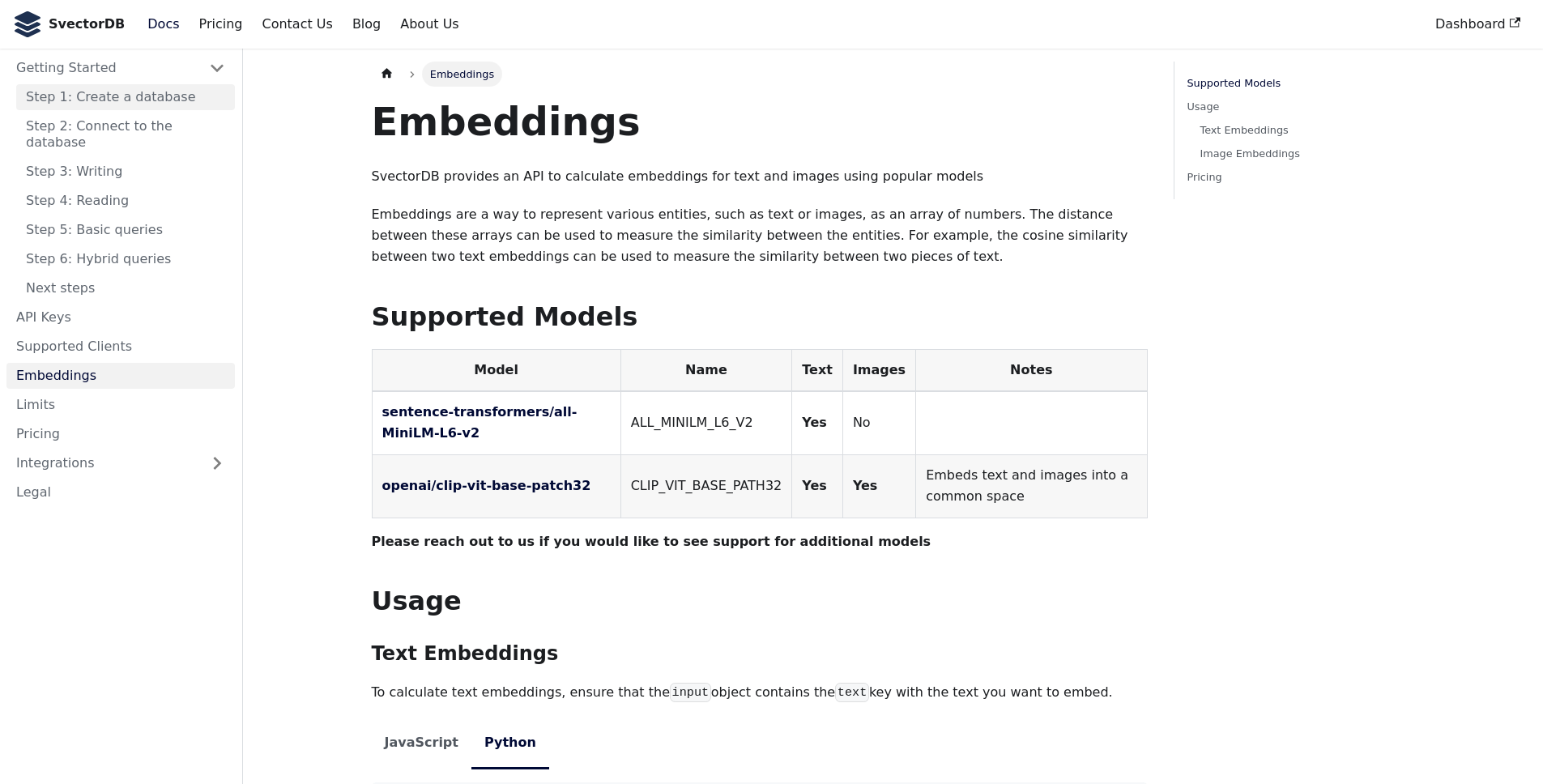
click at [164, 100] on link "Step 1: Create a database" at bounding box center [125, 96] width 219 height 26
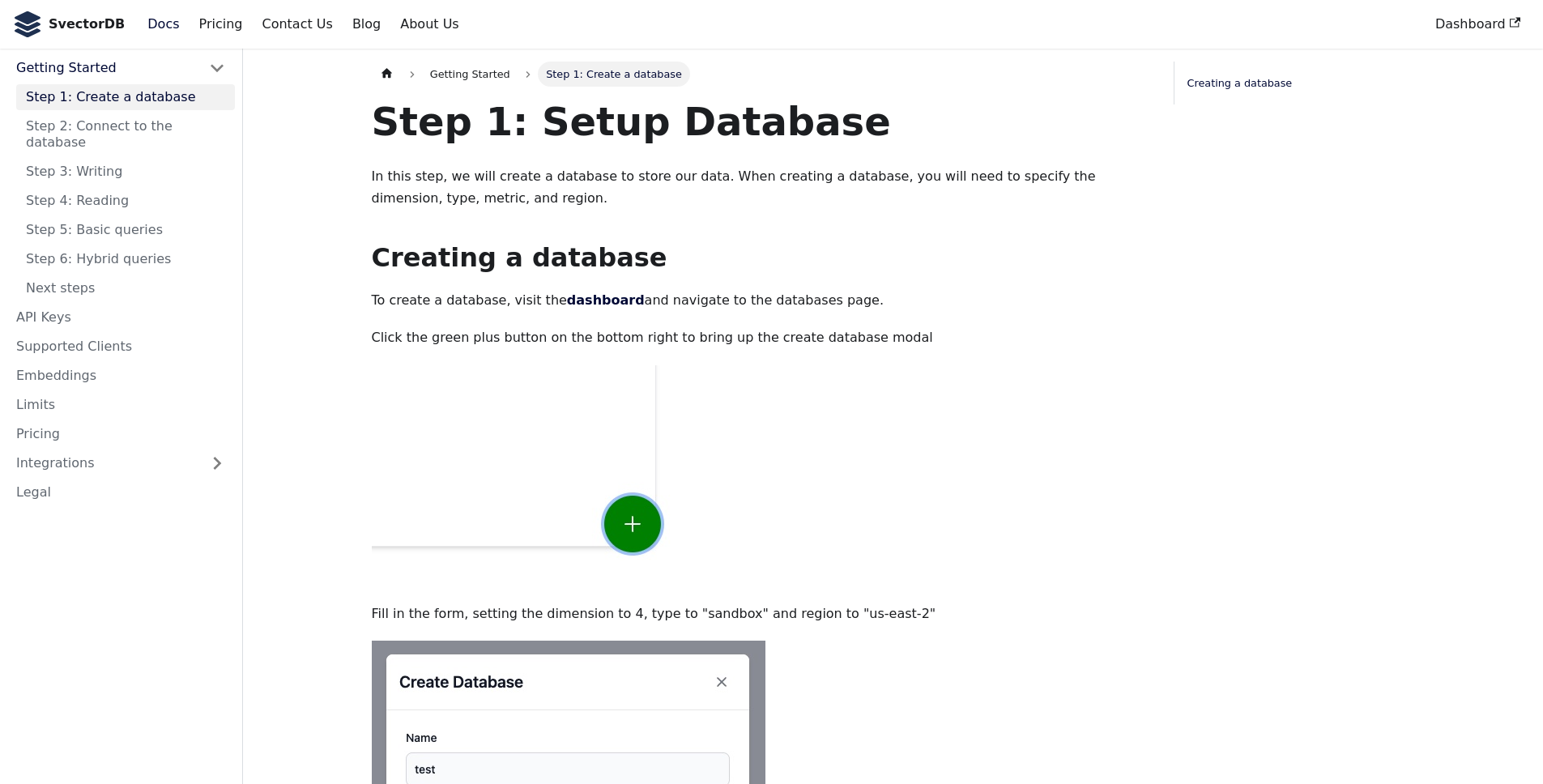
scroll to position [955, 0]
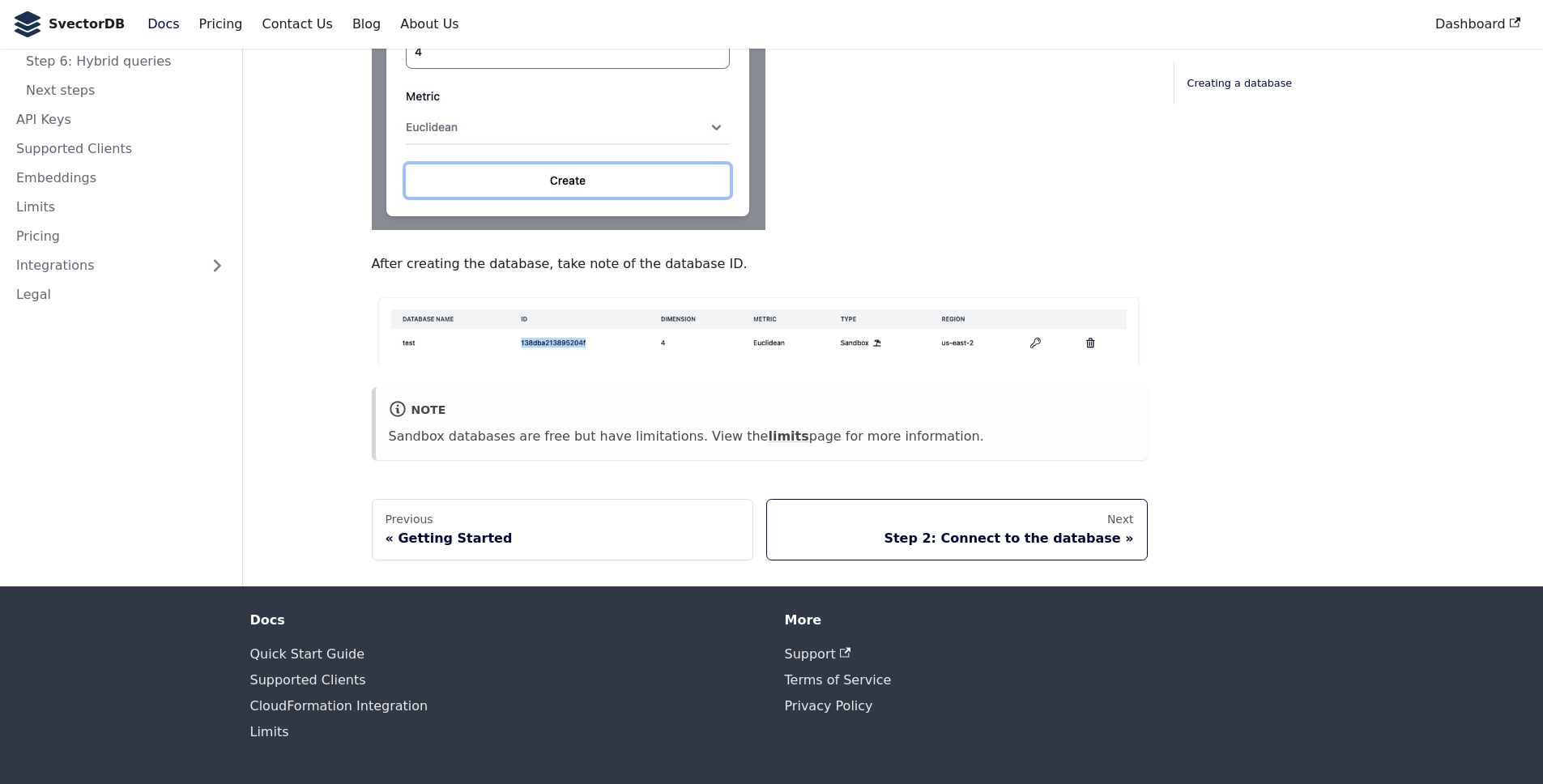
click at [1031, 517] on div "Next" at bounding box center [956, 519] width 354 height 15
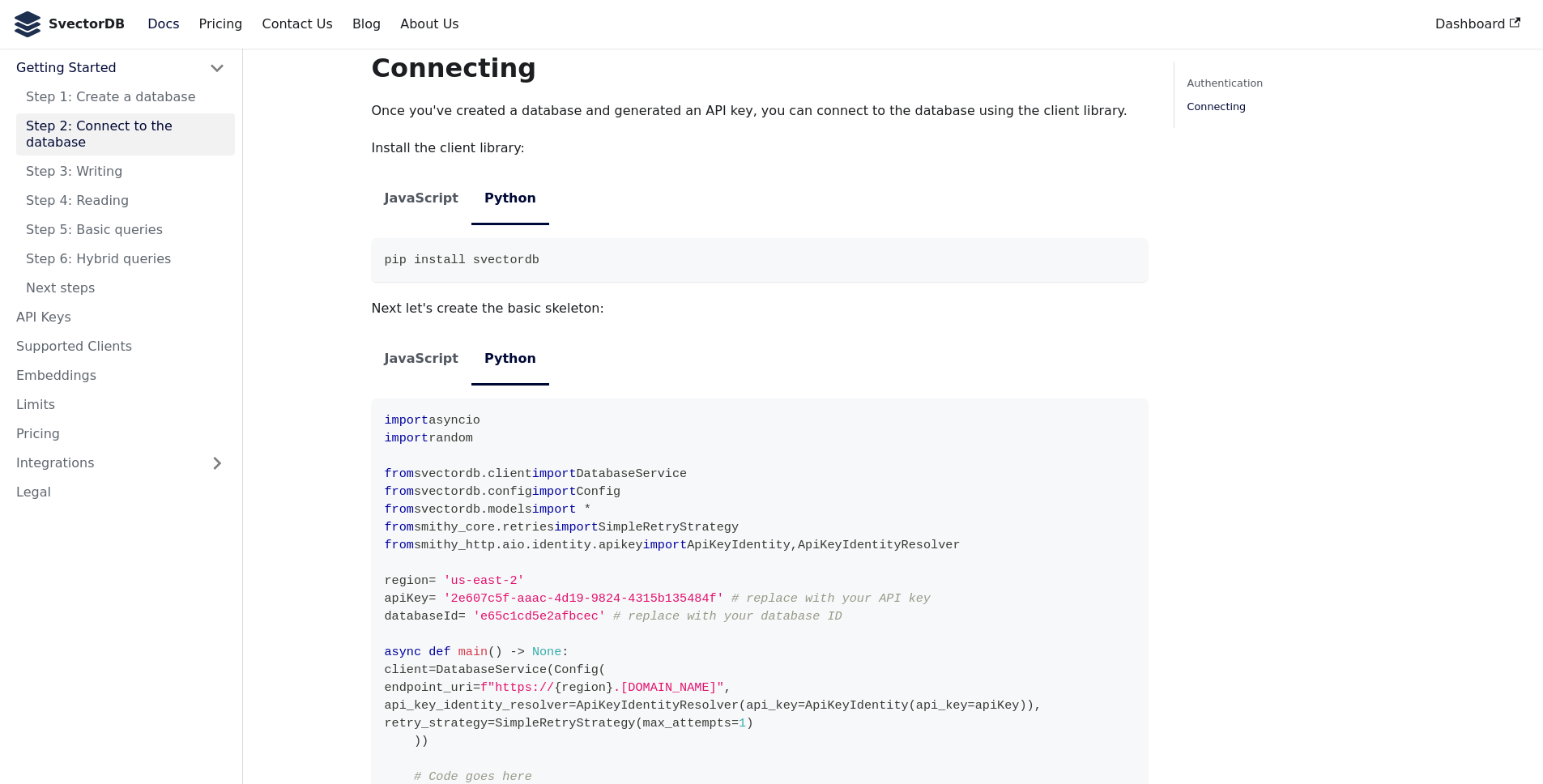
scroll to position [1191, 0]
click at [588, 235] on code "pip install svectordb" at bounding box center [760, 258] width 776 height 44
copy div "pip install svectordb"
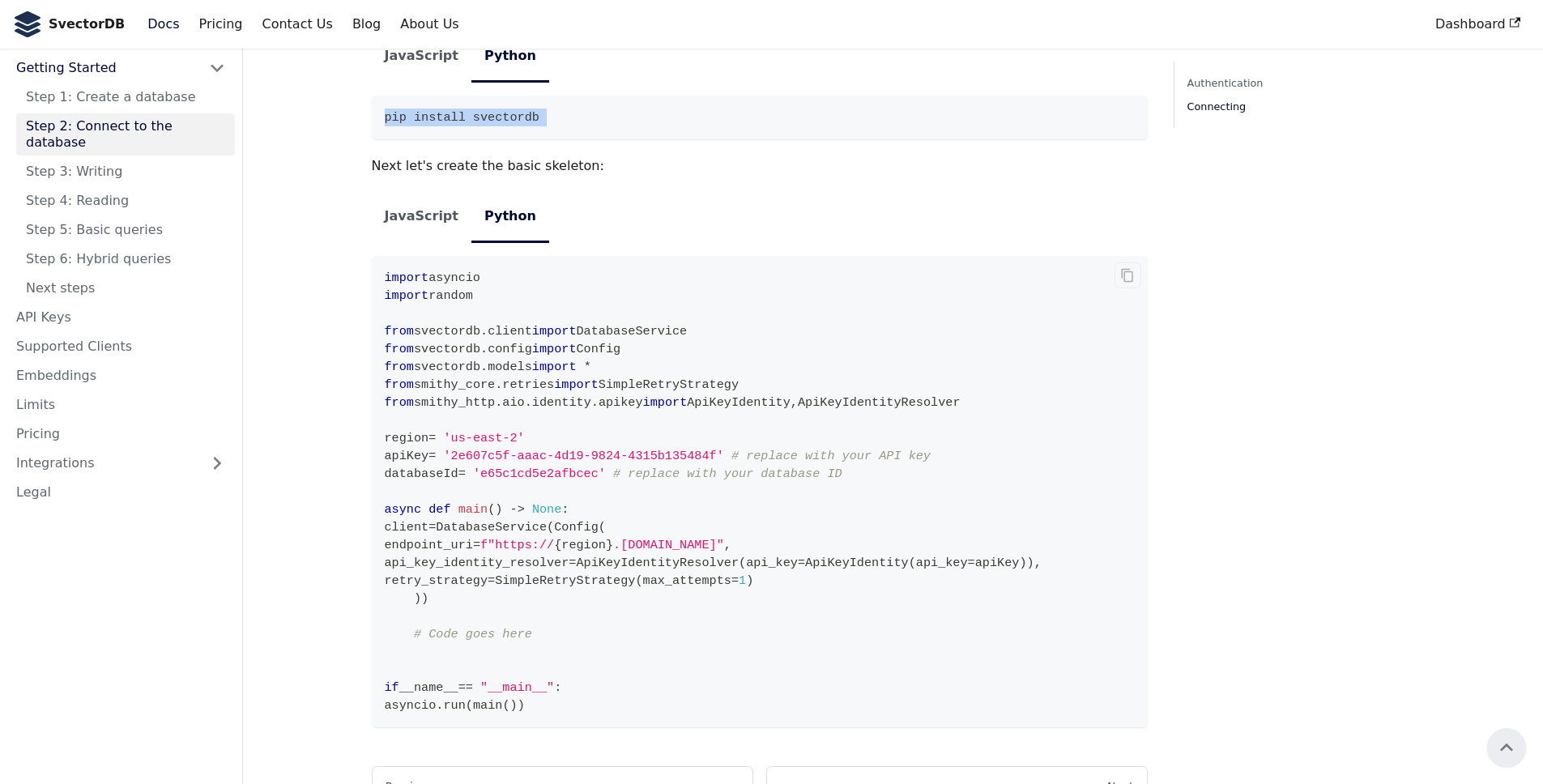
scroll to position [1303, 0]
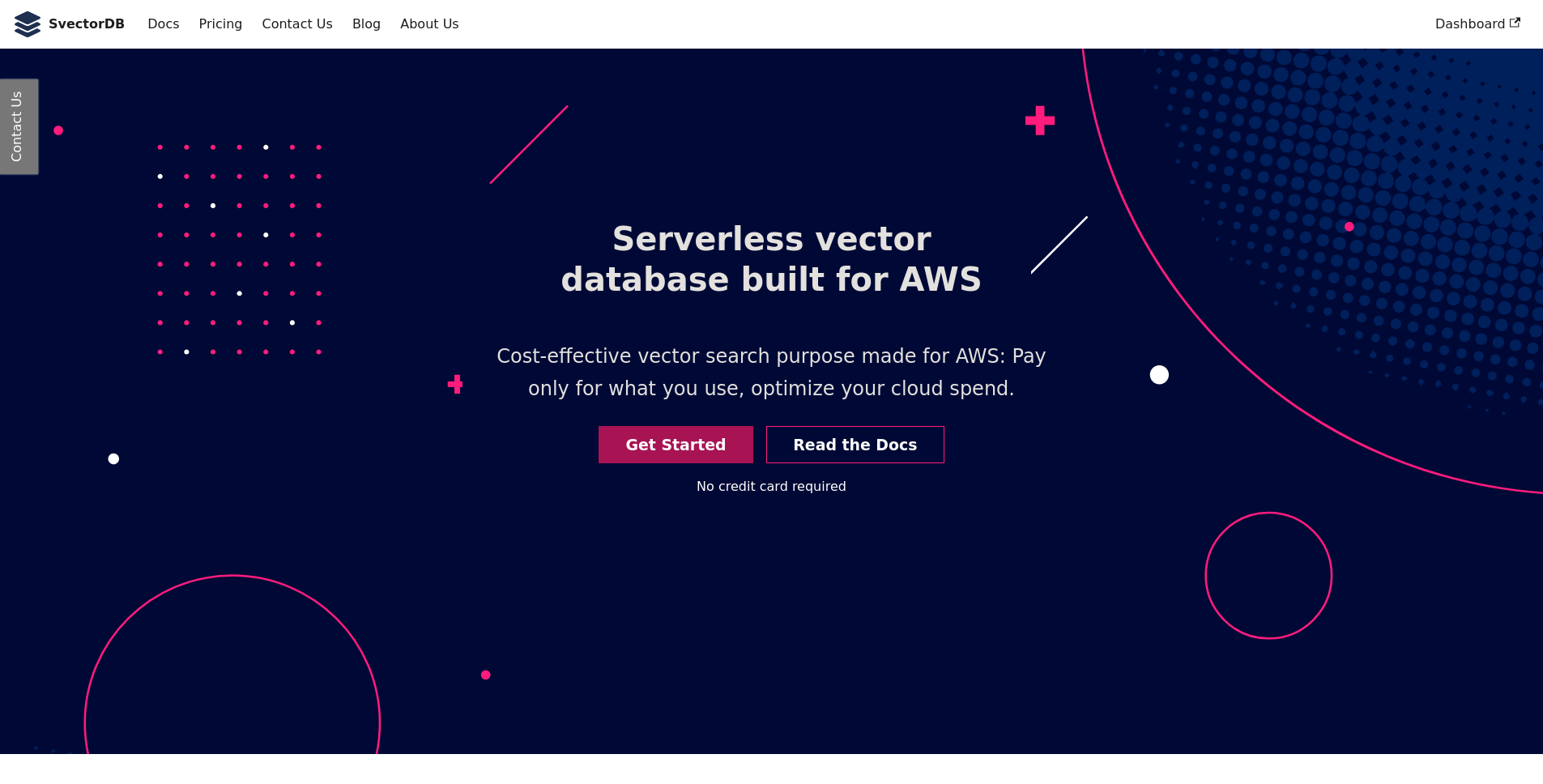
click at [706, 440] on link "Get Started" at bounding box center [676, 444] width 154 height 38
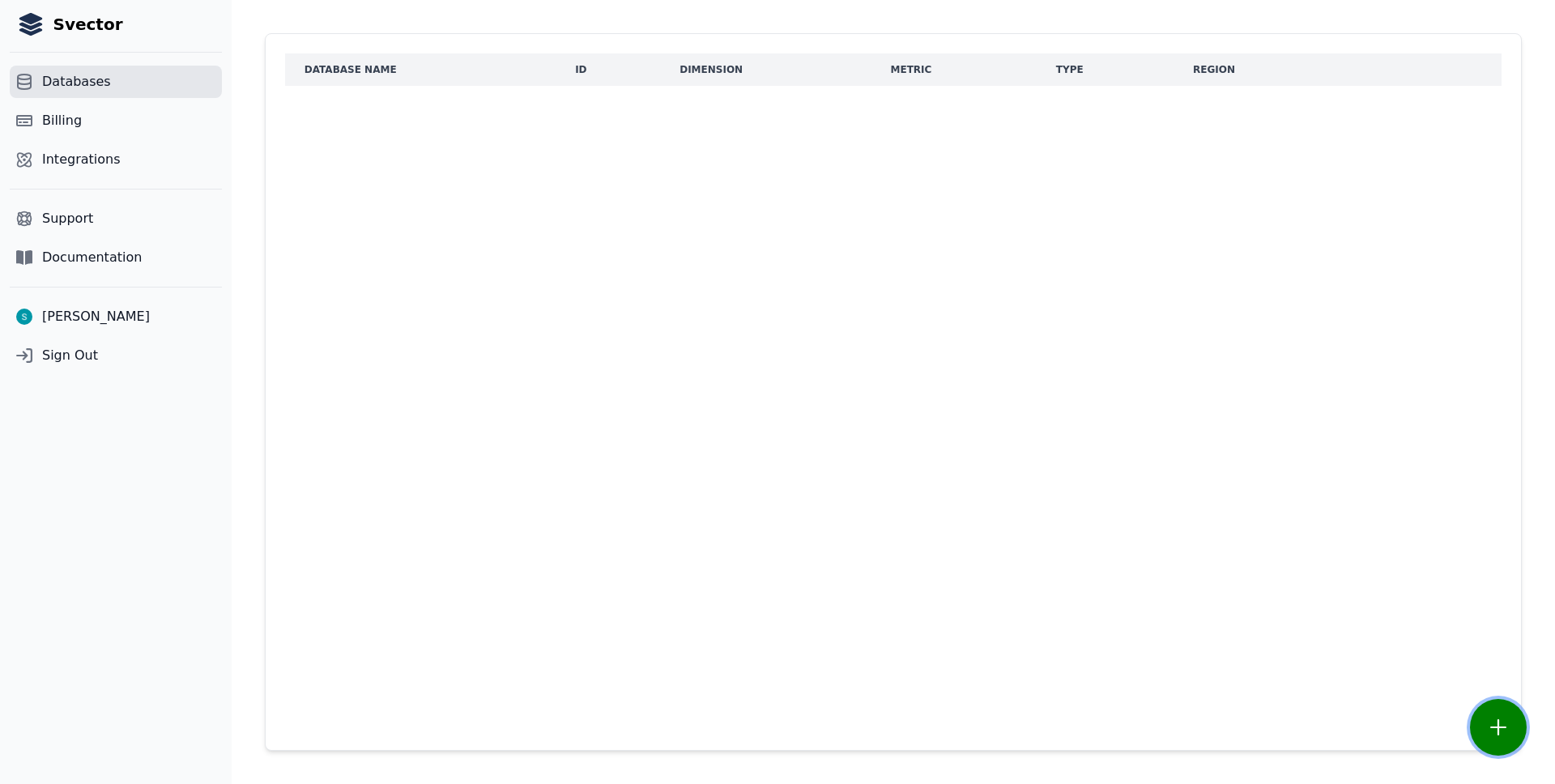
click at [1495, 735] on icon "plus outline" at bounding box center [1498, 727] width 16 height 16
select select "*********"
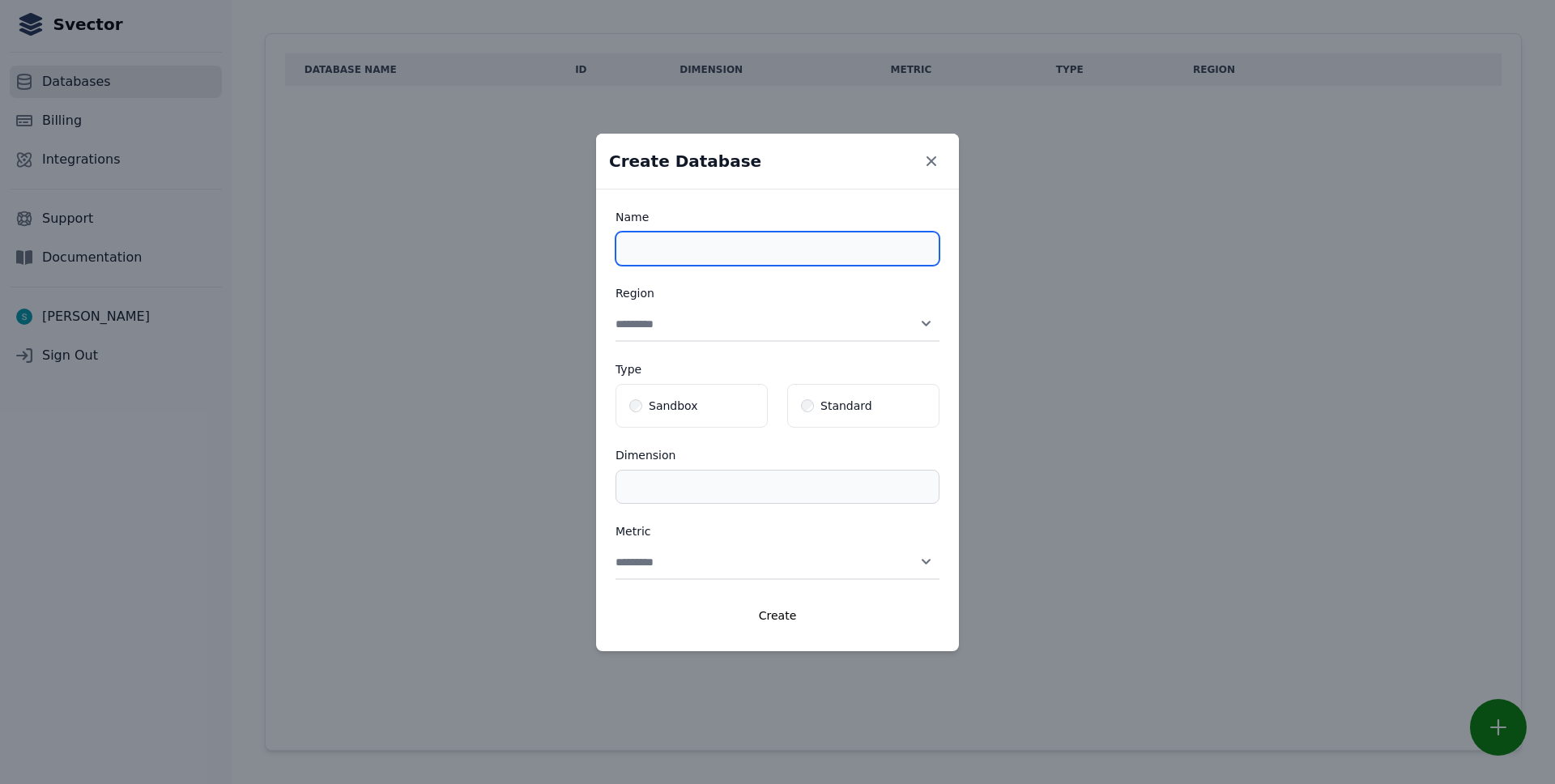
click at [698, 252] on input "Name" at bounding box center [777, 249] width 324 height 34
paste input "**********"
type input "**********"
click at [616, 308] on select "**********" at bounding box center [777, 325] width 324 height 34
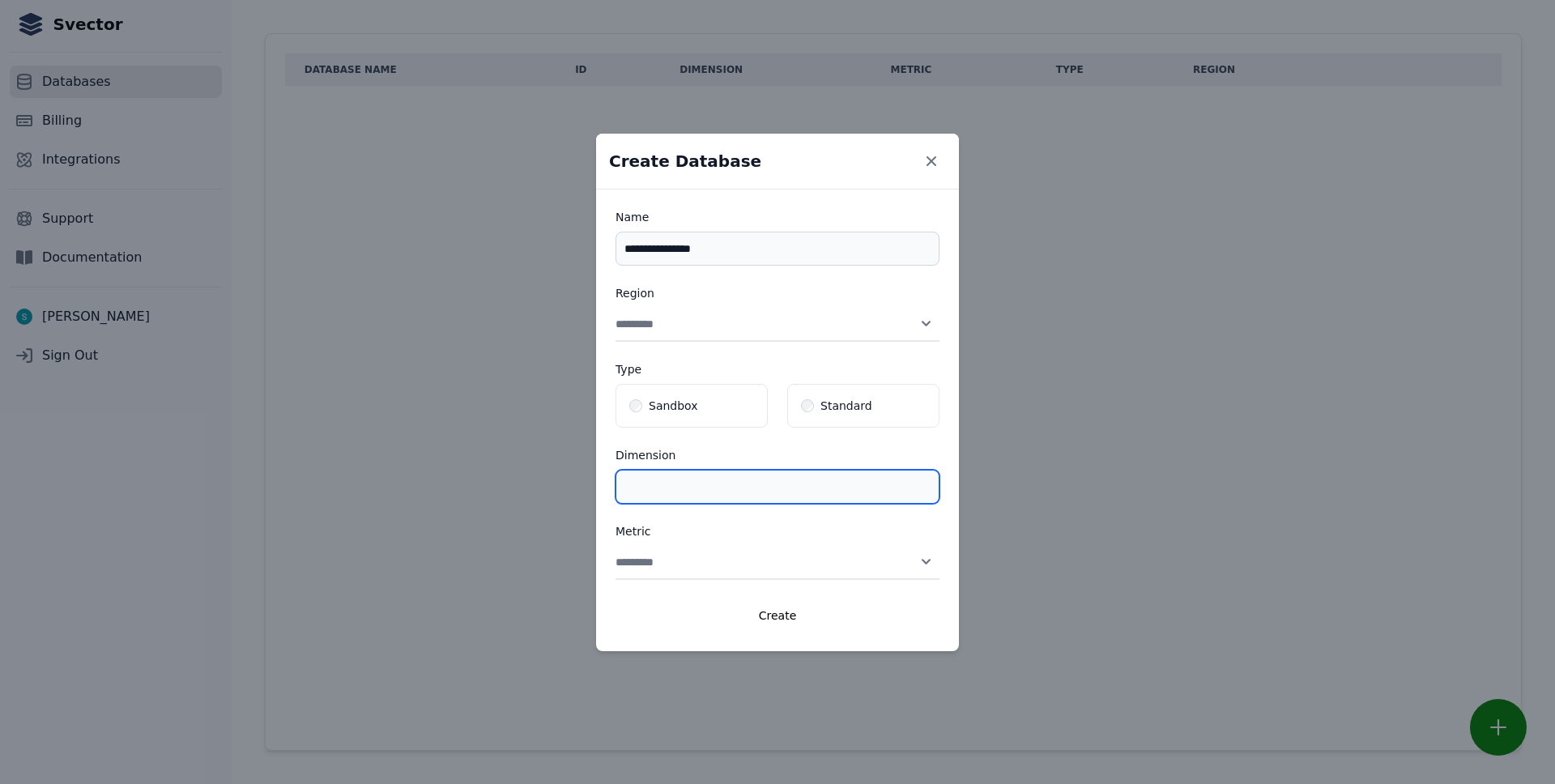
click at [683, 494] on input "**" at bounding box center [777, 487] width 324 height 34
type input "***"
select select "******"
click at [616, 546] on select "**********" at bounding box center [777, 563] width 324 height 34
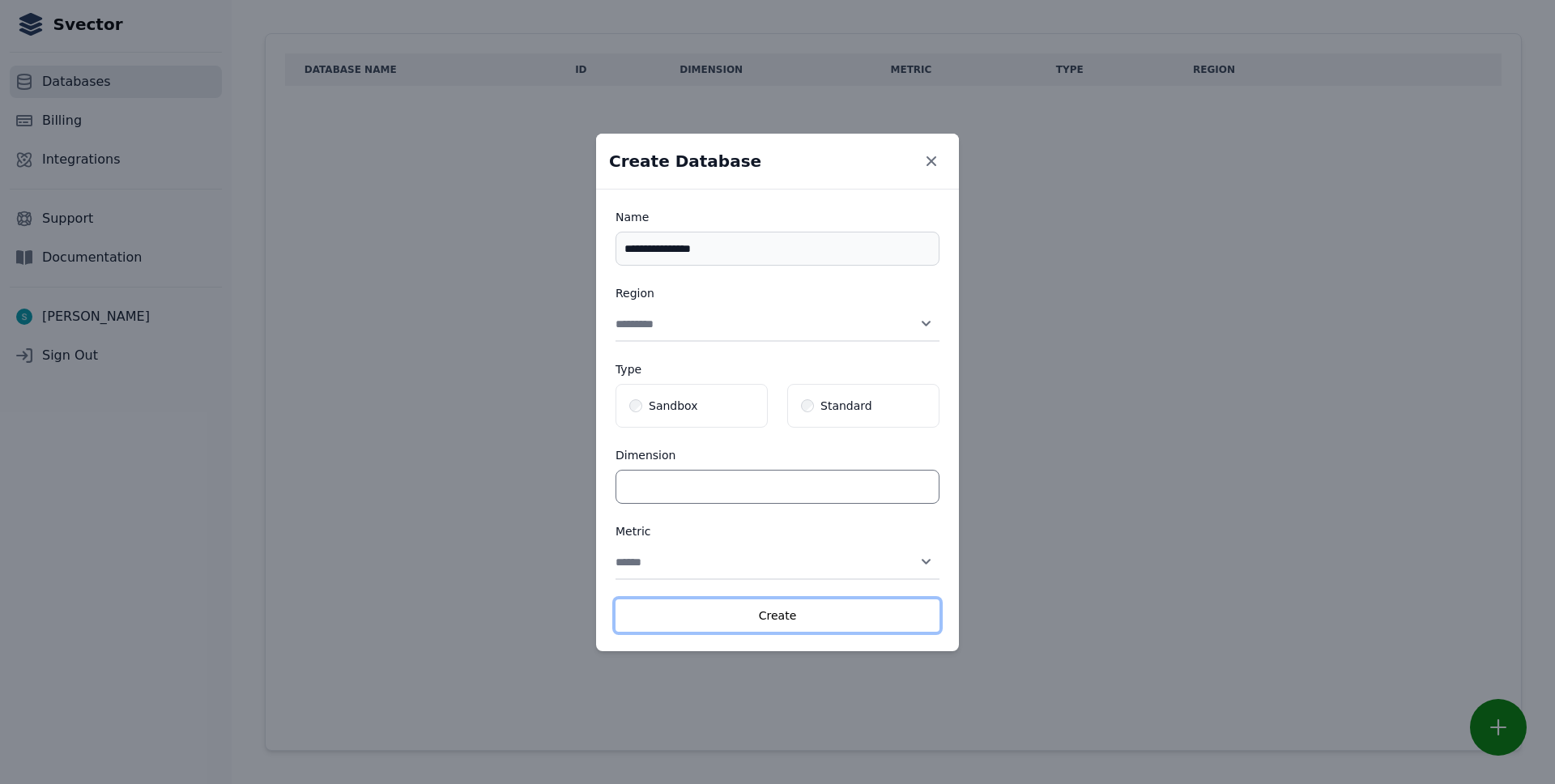
click at [784, 616] on button "Create" at bounding box center [777, 615] width 324 height 33
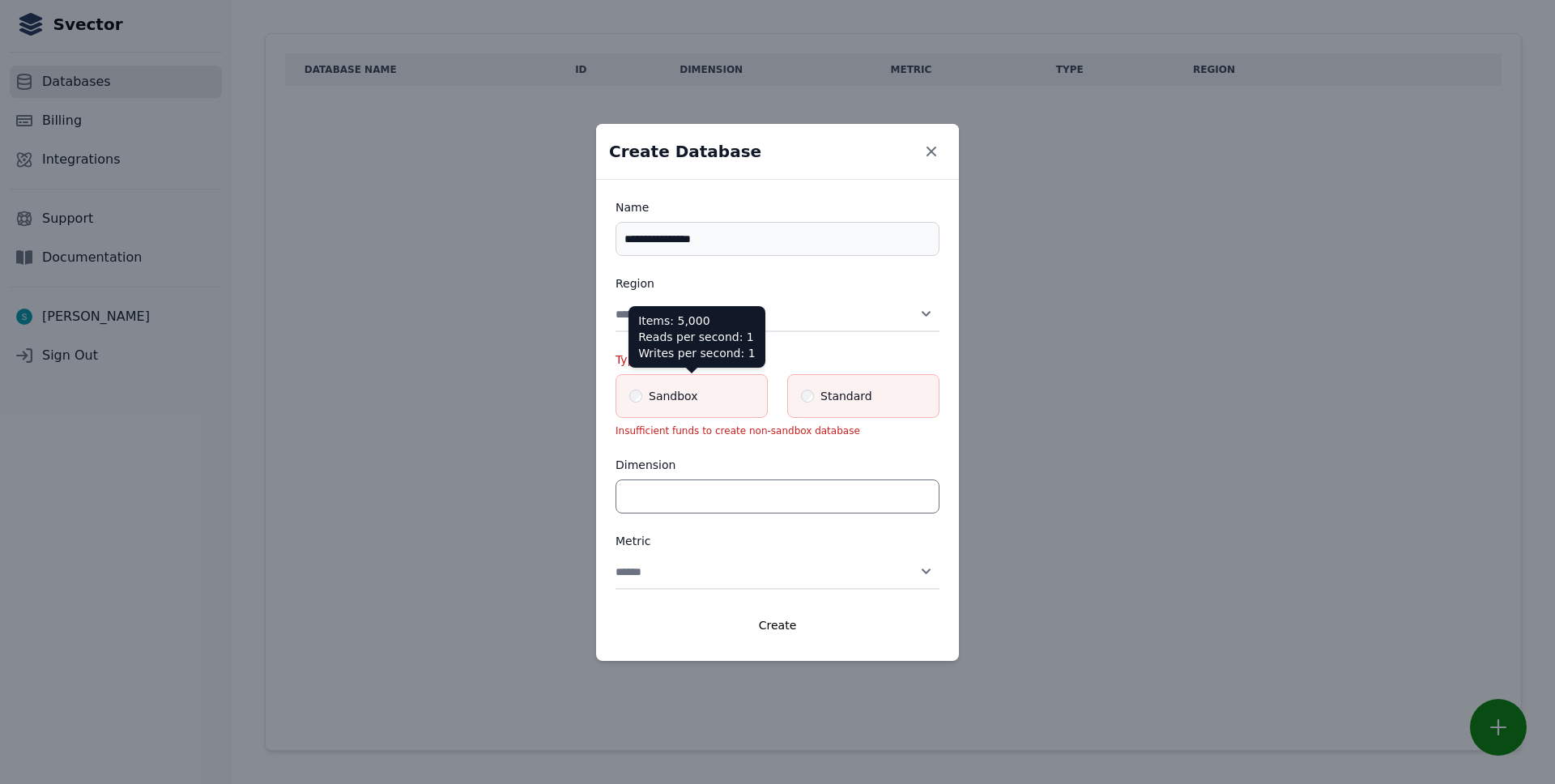
click at [691, 405] on label "Sandbox" at bounding box center [692, 396] width 151 height 42
click at [766, 618] on button "Create" at bounding box center [777, 624] width 324 height 33
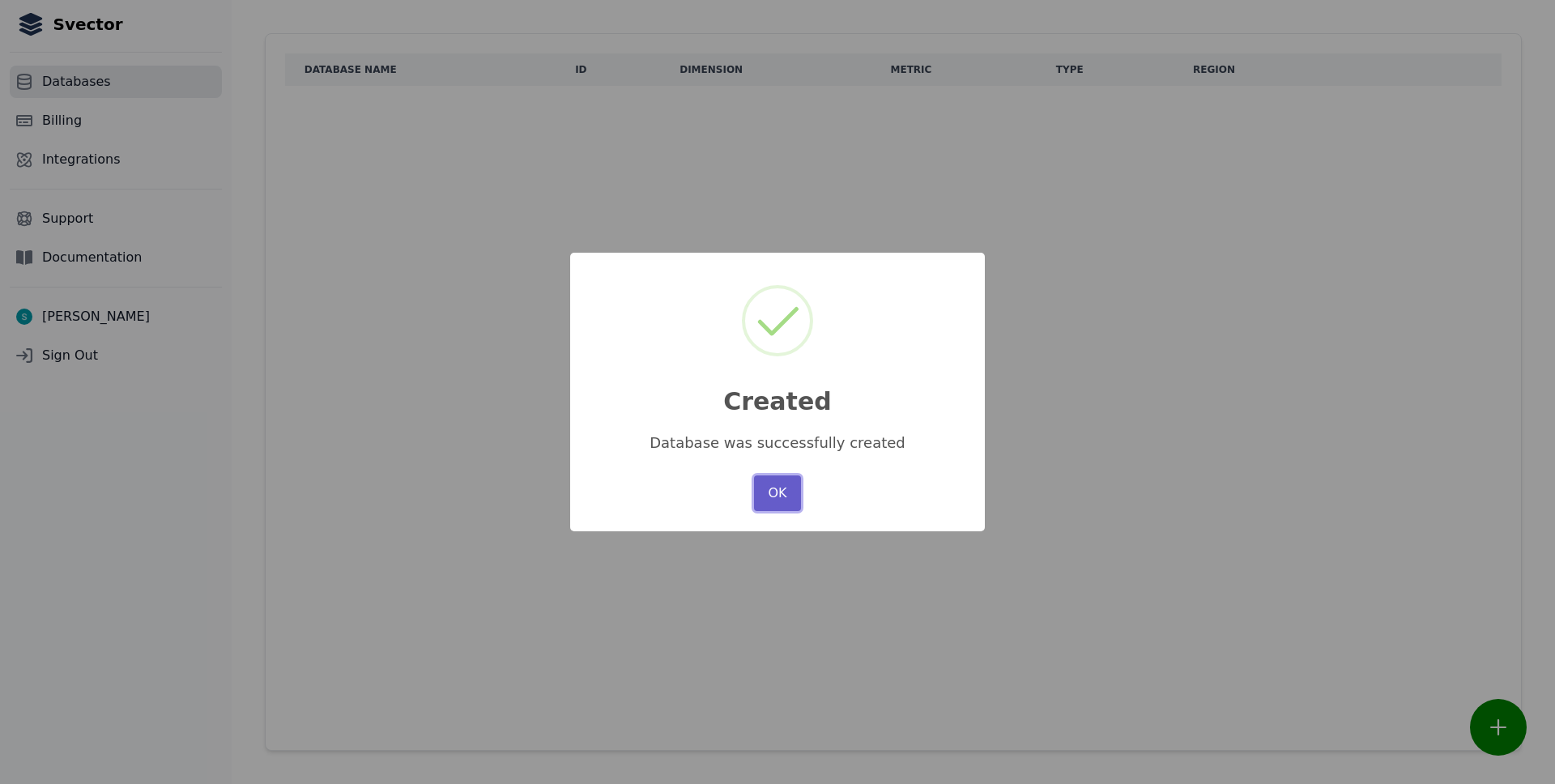
click at [776, 499] on button "OK" at bounding box center [777, 493] width 47 height 35
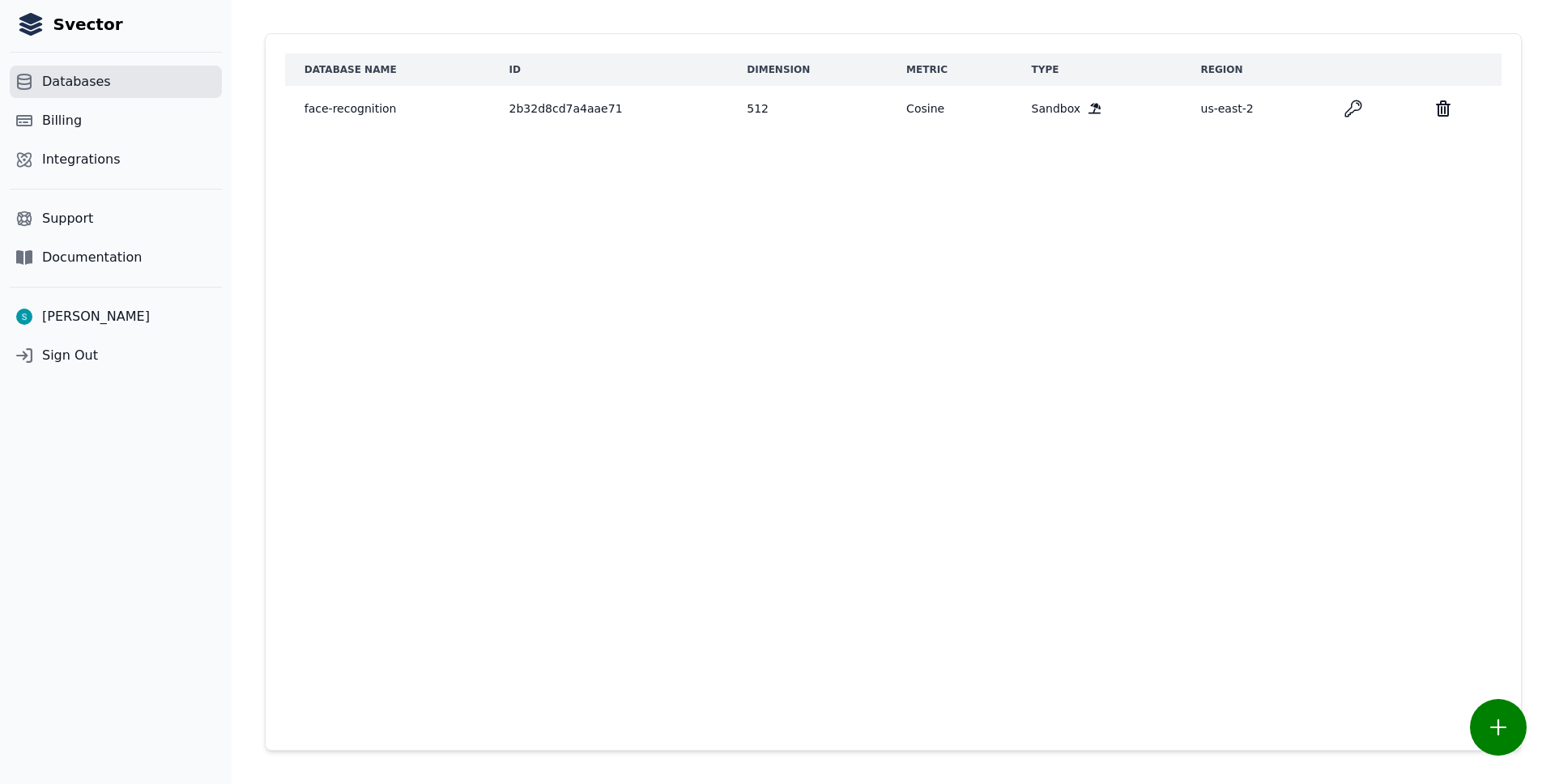
click at [1354, 106] on icon "key" at bounding box center [1353, 108] width 19 height 19
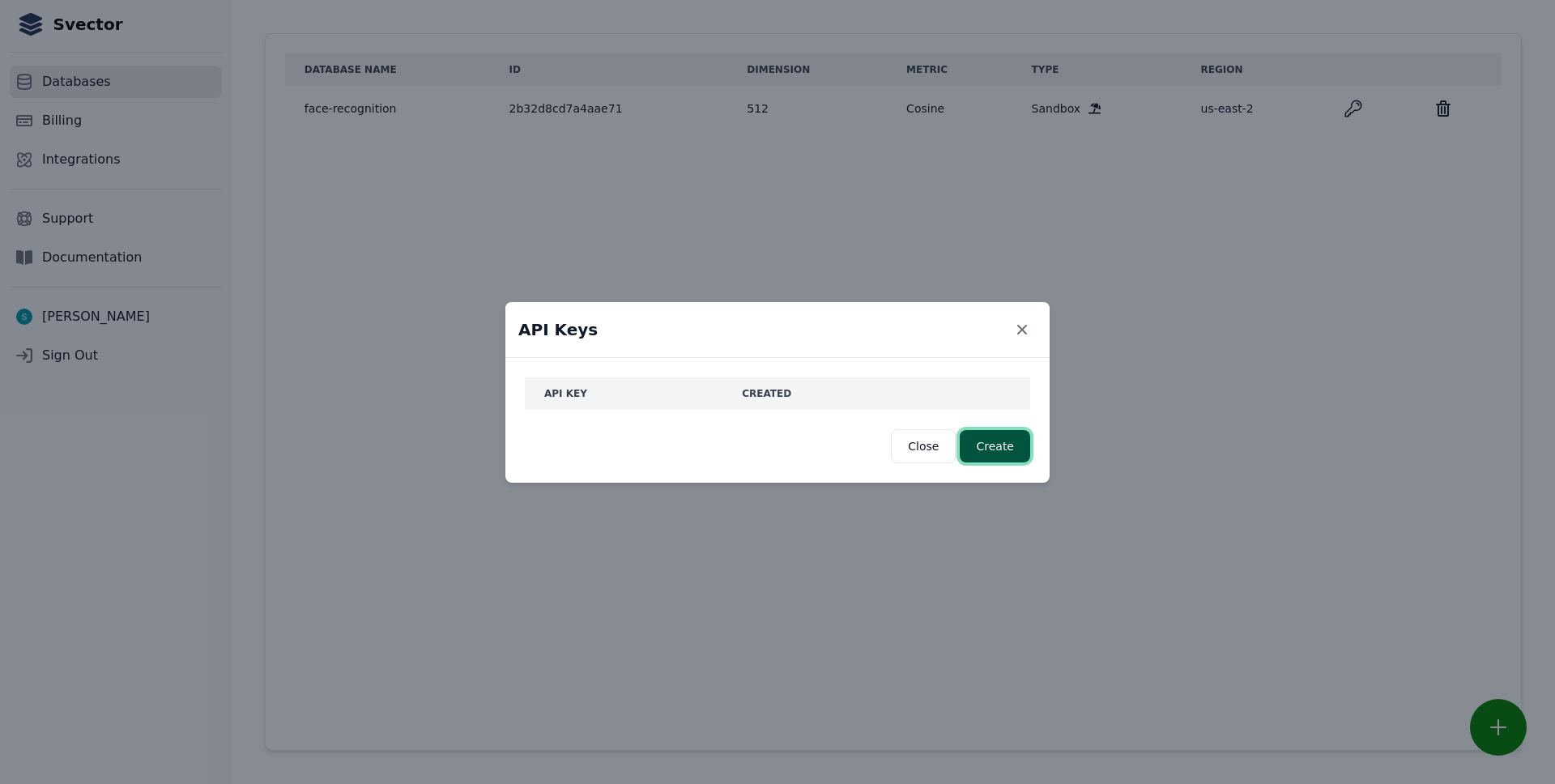
click at [995, 442] on button "Create" at bounding box center [995, 446] width 71 height 33
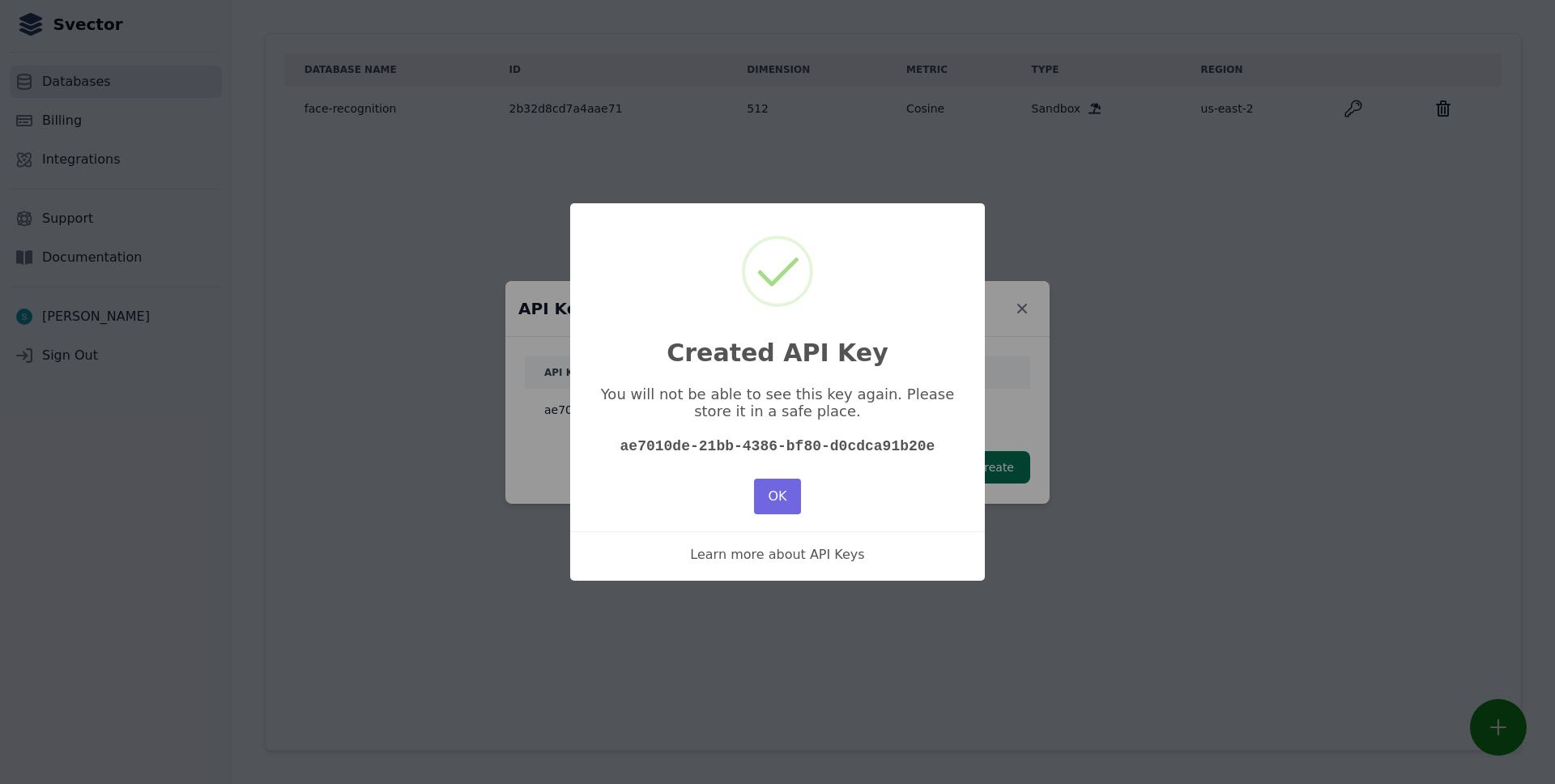
click at [801, 445] on code "ae7010de-21bb-4386-bf80-d0cdca91b20e" at bounding box center [777, 446] width 315 height 16
copy div "ae7010de-21bb-4386-bf80-d0cdca91b20e"
click at [777, 496] on button "OK" at bounding box center [777, 497] width 47 height 35
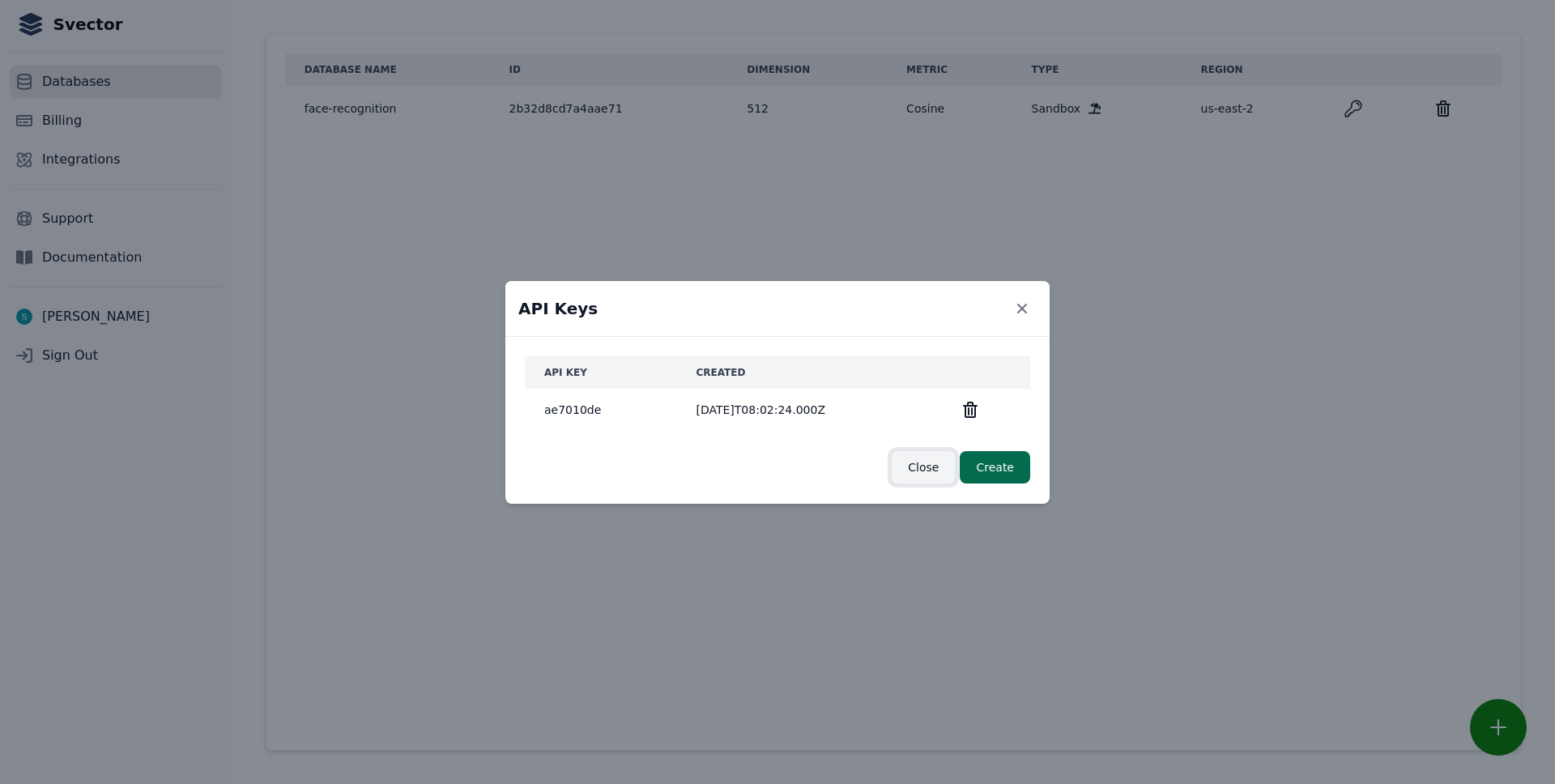
click at [915, 474] on button "Close" at bounding box center [923, 467] width 64 height 34
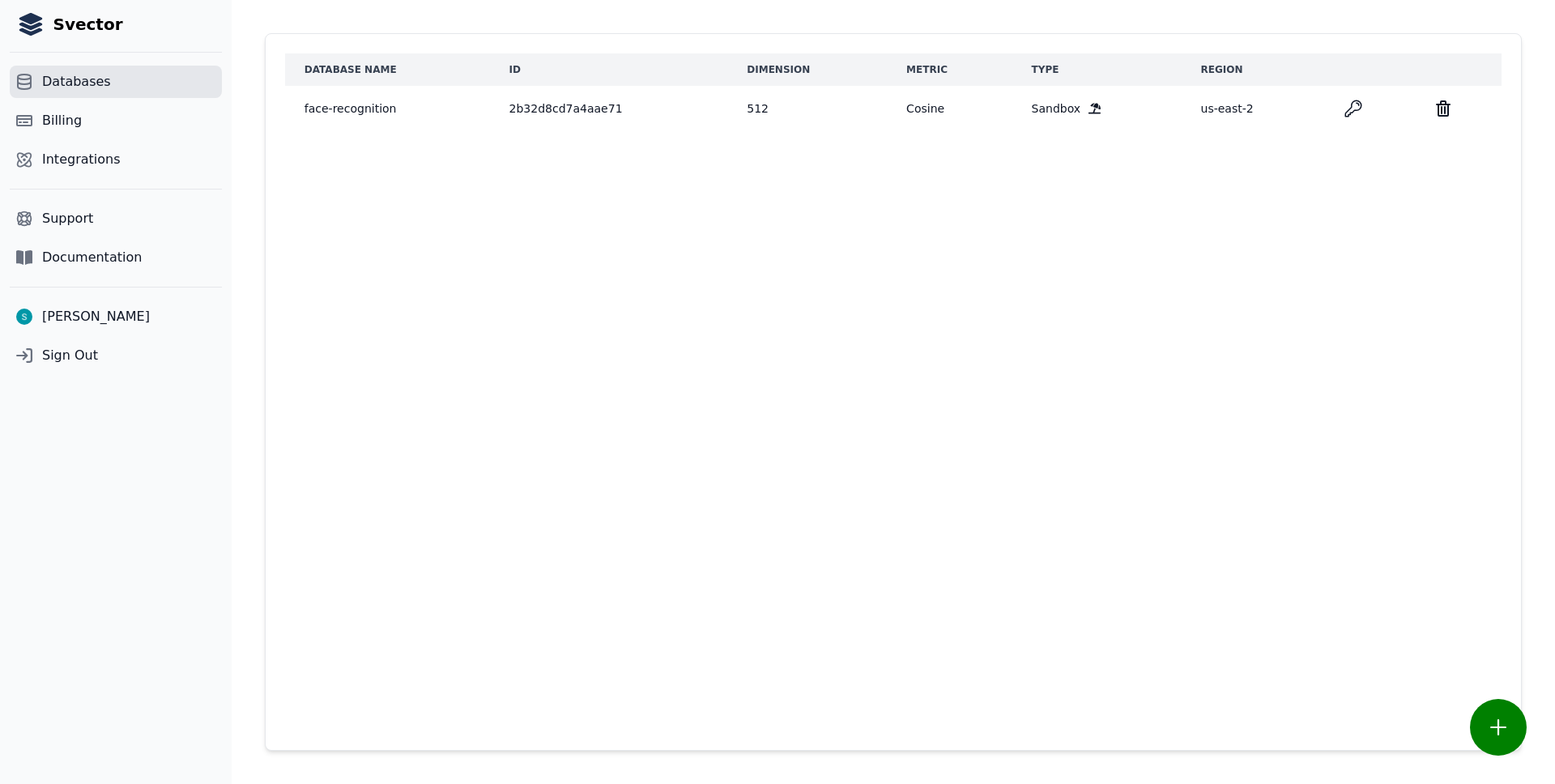
click at [357, 114] on td "face-recognition" at bounding box center [387, 108] width 205 height 45
click at [539, 112] on td "2b32d8cd7a4aae71" at bounding box center [609, 108] width 238 height 45
click at [563, 111] on td "2b32d8cd7a4aae71" at bounding box center [609, 108] width 238 height 45
copy td "2b32d8cd7a4aae71"
